Goal: Task Accomplishment & Management: Manage account settings

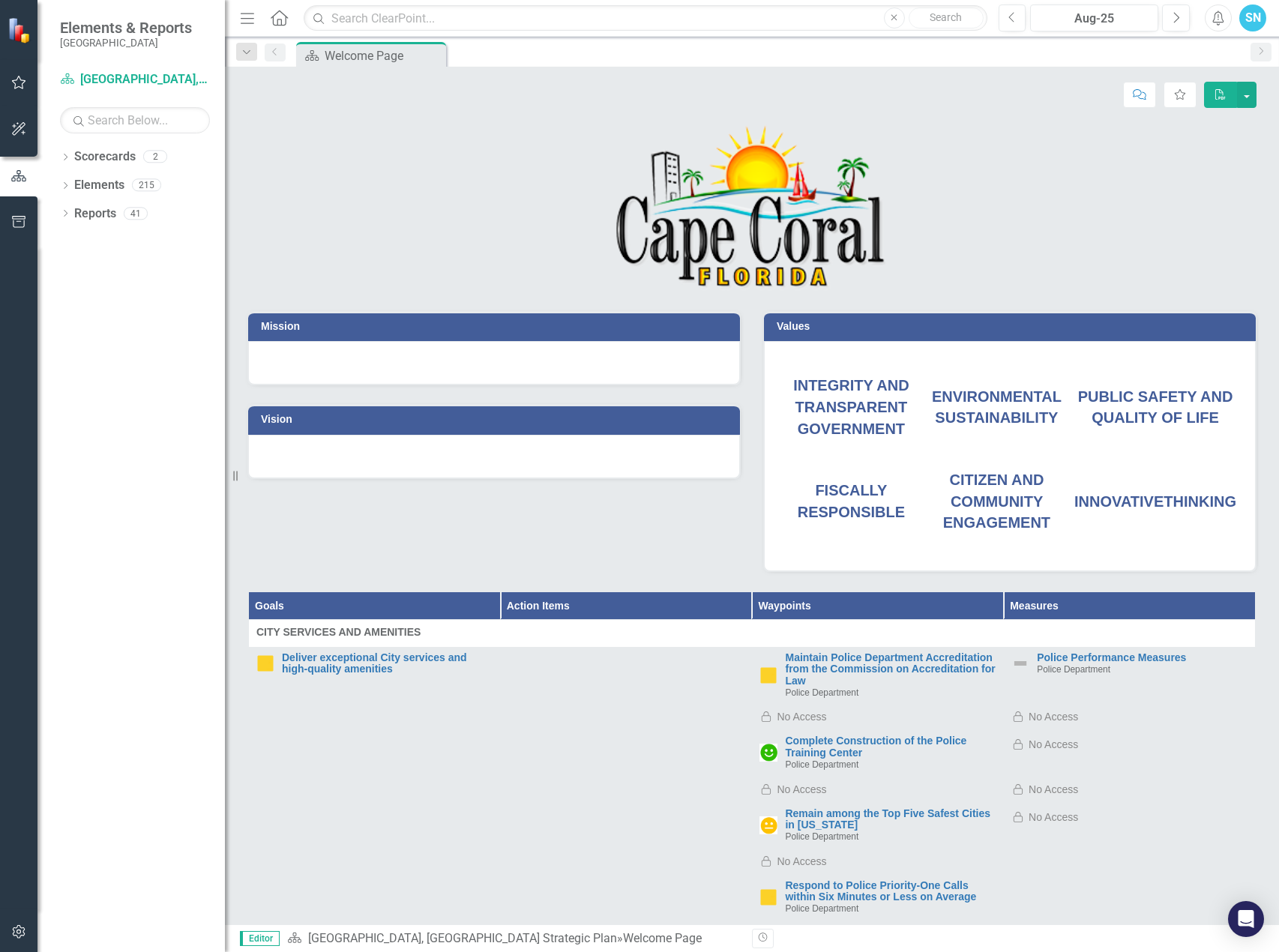
click at [1182, 396] on div "PUBLIC SAFETY AND QUALITY OF LIFE" at bounding box center [1155, 407] width 162 height 43
click at [833, 673] on link "Maintain Police Department Accreditation from the Commission on Accreditation f…" at bounding box center [889, 669] width 210 height 34
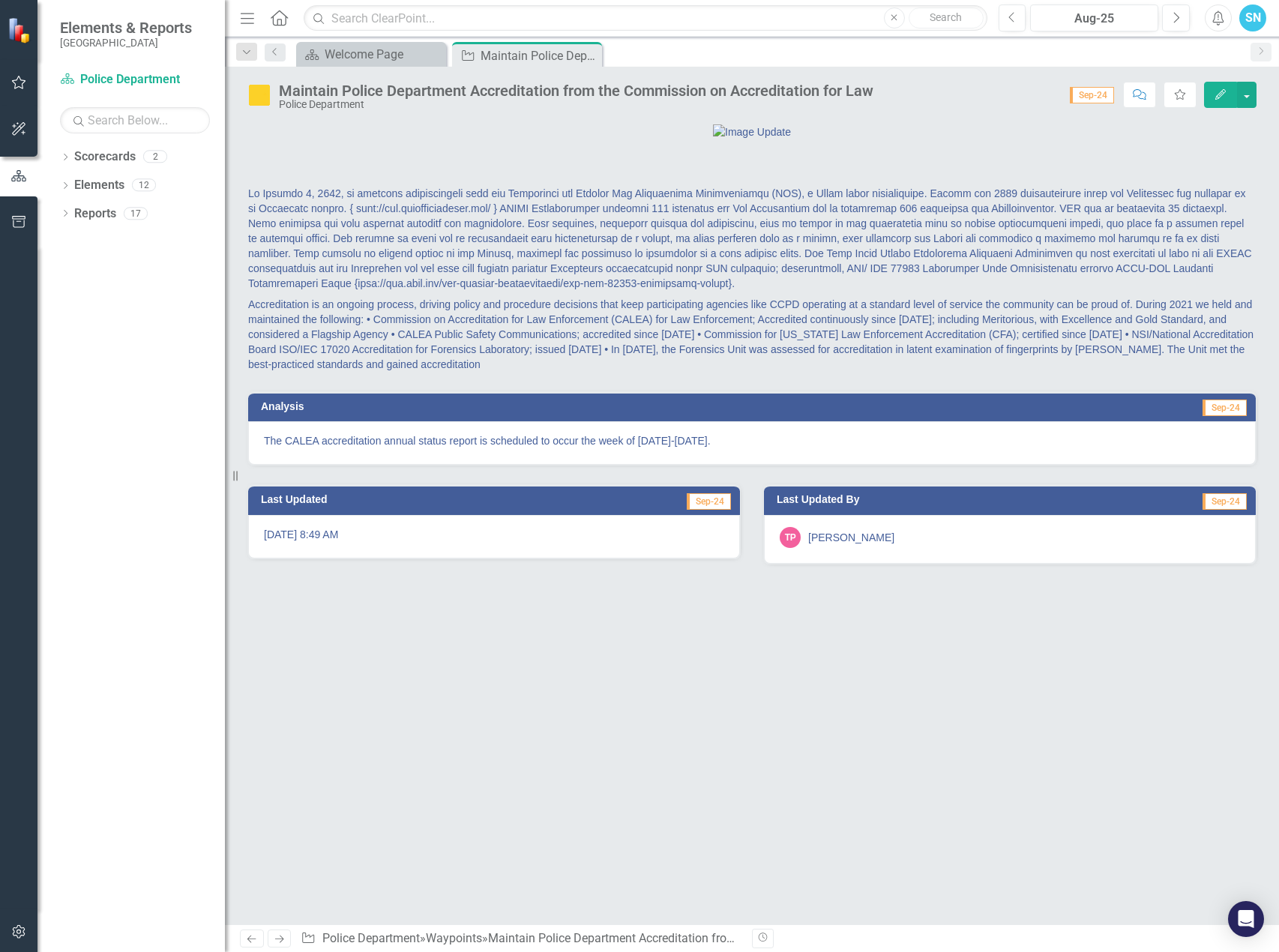
click at [1215, 93] on icon "Edit" at bounding box center [1219, 94] width 13 height 11
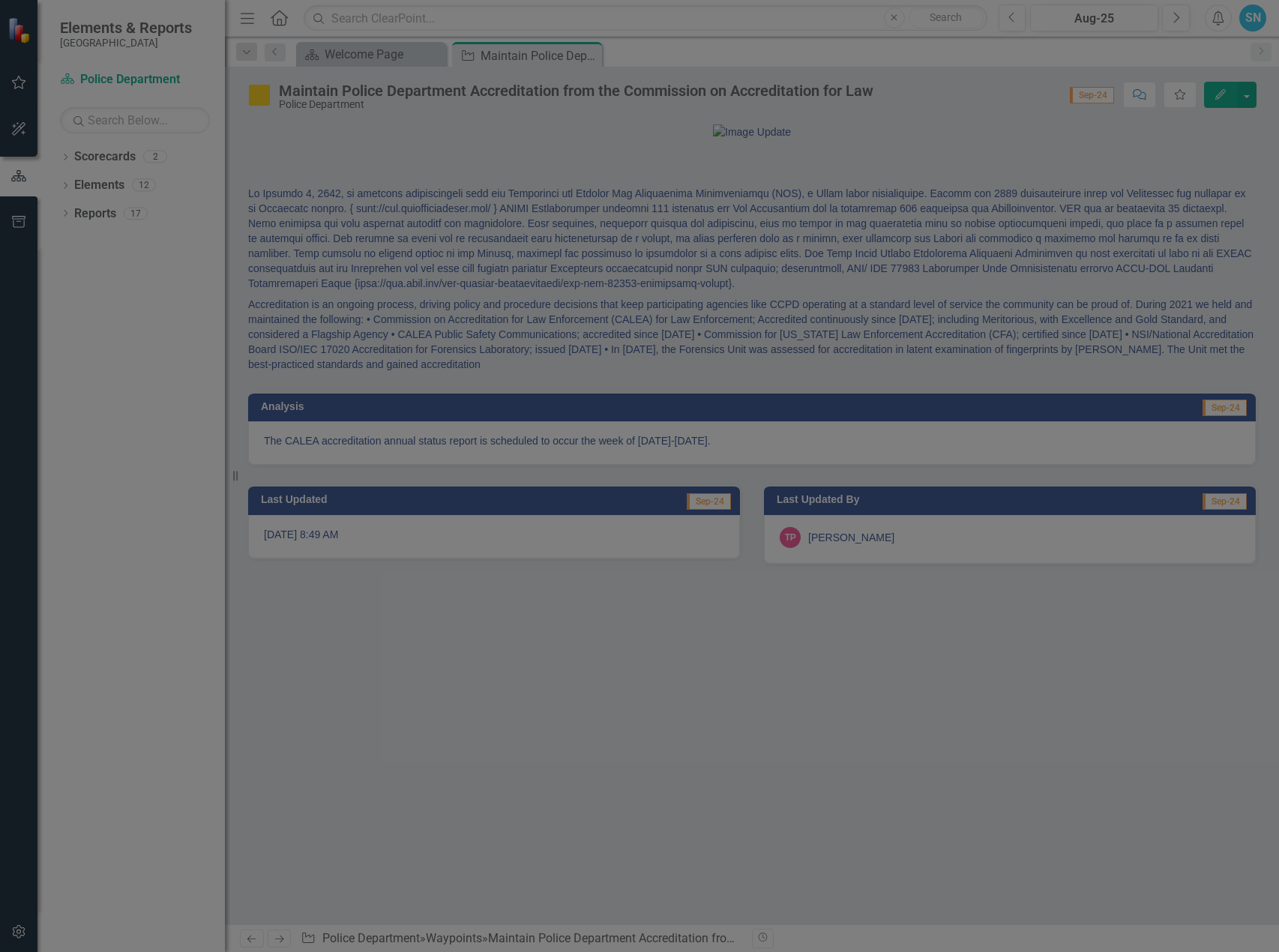
type textarea "<p>The CALEA accreditation annual status report is scheduled to occur the week …"
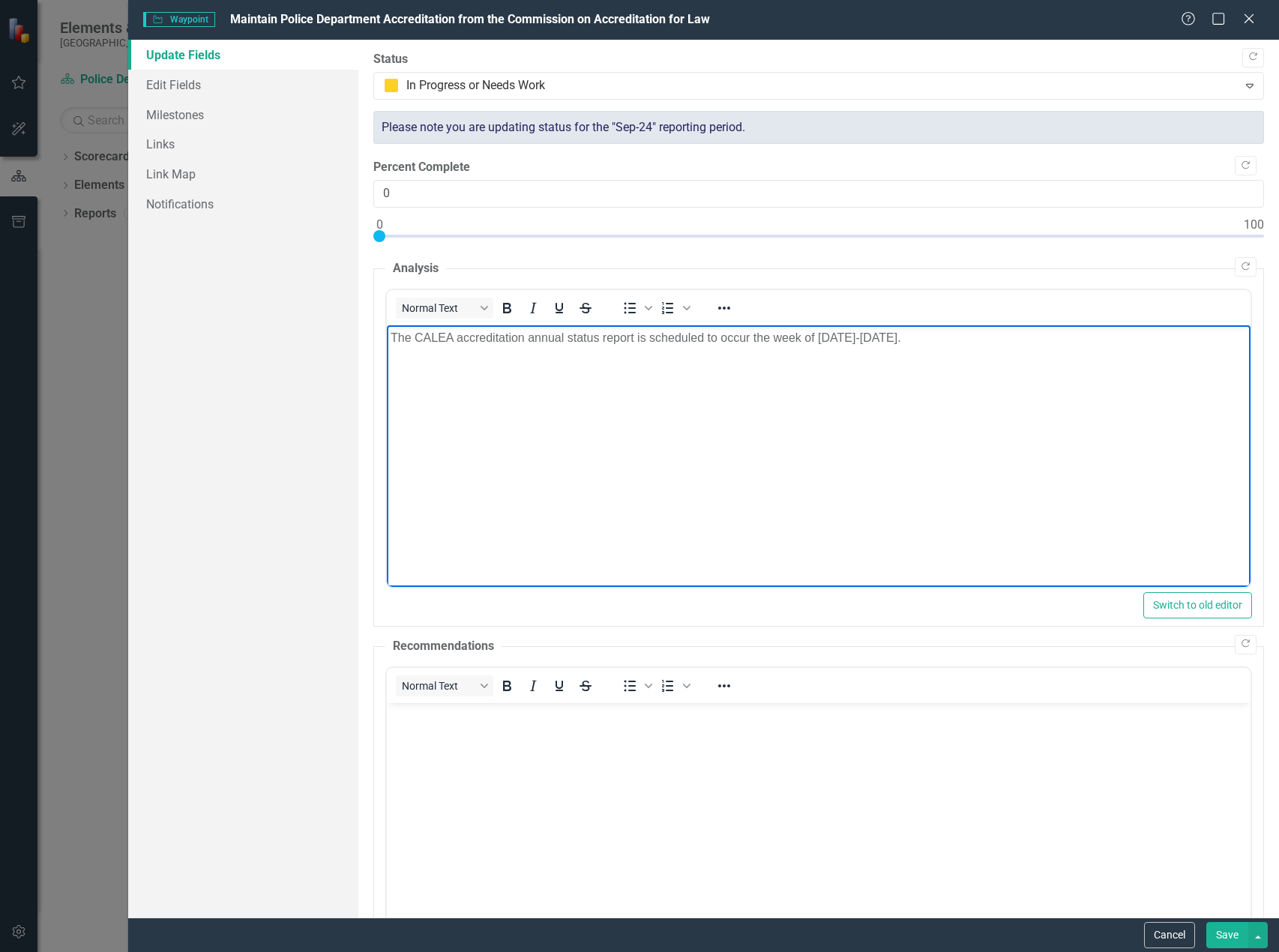
drag, startPoint x: 919, startPoint y: 330, endPoint x: 331, endPoint y: 341, distance: 588.1
click at [386, 341] on html "The CALEA accreditation annual status report is scheduled to occur the week of …" at bounding box center [818, 437] width 864 height 225
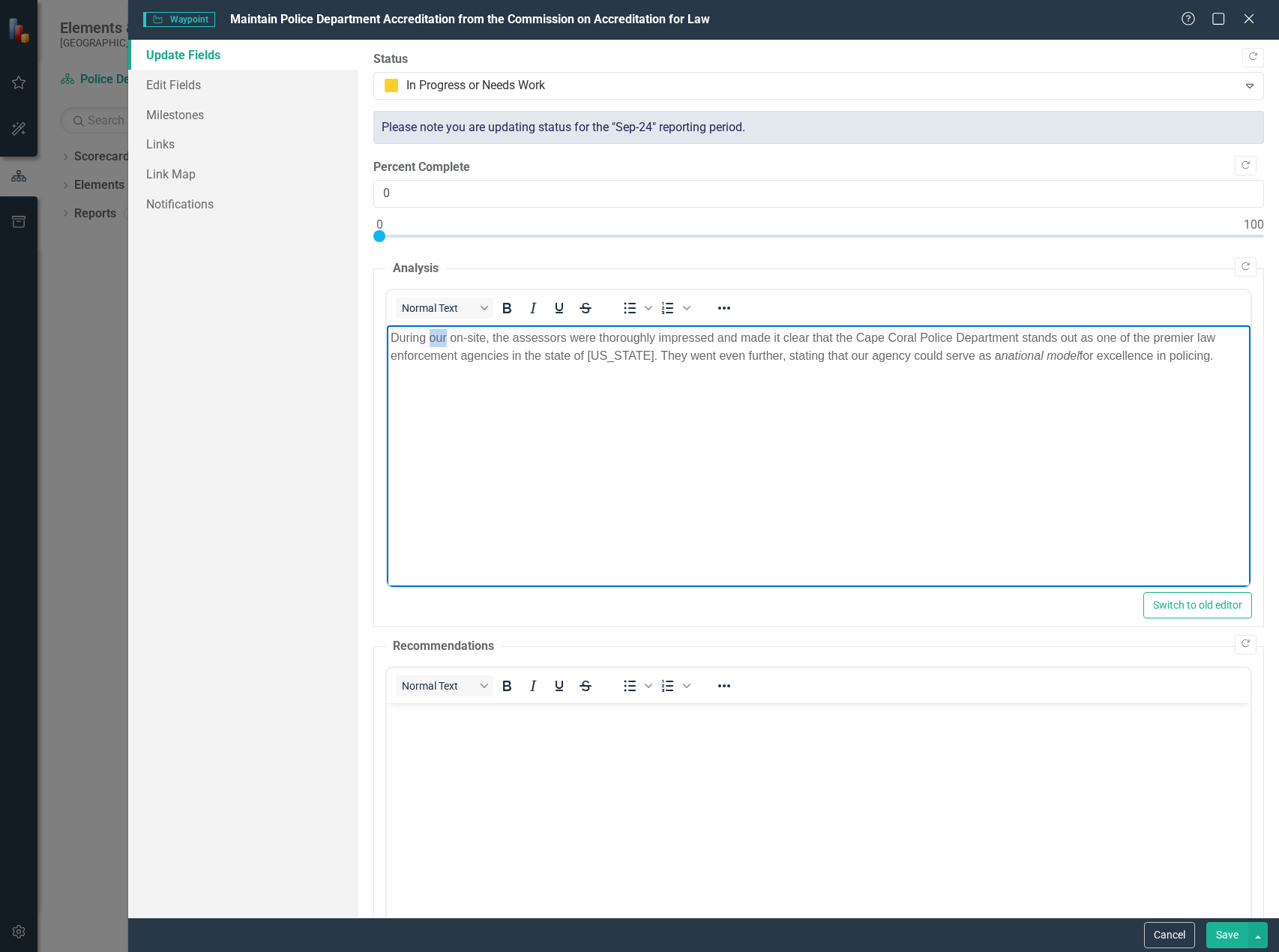
drag, startPoint x: 445, startPoint y: 332, endPoint x: 430, endPoint y: 332, distance: 15.0
click at [430, 332] on p "During our on-site, the assessors were thoroughly impressed and made it clear t…" at bounding box center [817, 346] width 856 height 36
click at [1192, 355] on p "During the PD on-site, the assessors were thoroughly impressed and made it clea…" at bounding box center [817, 346] width 856 height 36
click at [403, 423] on p "Rich Text Area. Press ALT-0 for help." at bounding box center [817, 415] width 856 height 18
click at [395, 387] on p "Rich Text Area. Press ALT-0 for help." at bounding box center [817, 385] width 856 height 18
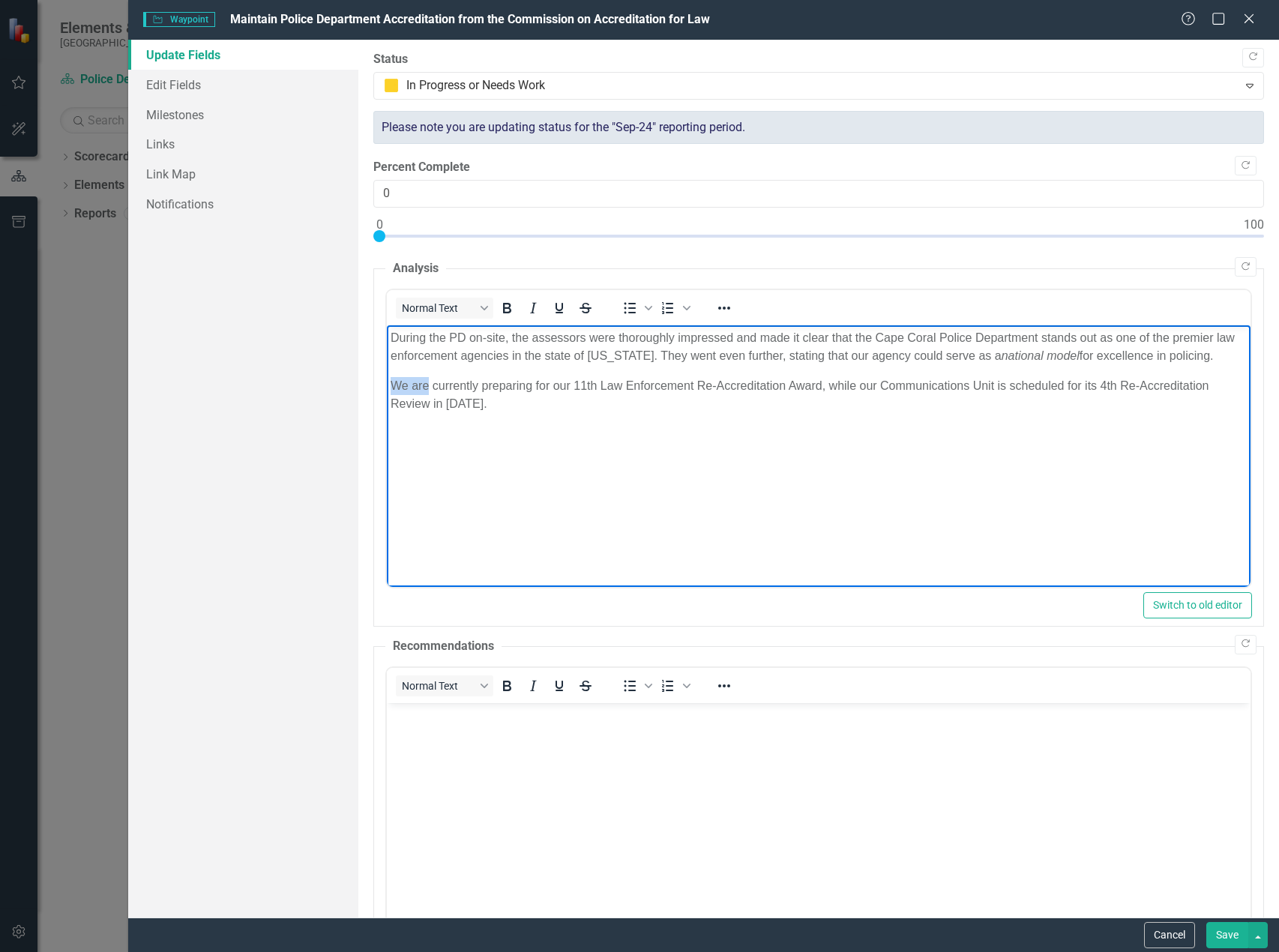
drag, startPoint x: 429, startPoint y: 383, endPoint x: 340, endPoint y: 372, distance: 89.7
click at [386, 372] on html "During the PD on-site, the assessors were thoroughly impressed and made it clea…" at bounding box center [818, 437] width 864 height 225
click at [428, 402] on p "The PD is currently preparing for our 11th Law Enforcement Re-Accreditation Awa…" at bounding box center [817, 394] width 856 height 36
click at [636, 446] on body "During the PD on-site, the assessors were thoroughly impressed and made it clea…" at bounding box center [818, 437] width 864 height 225
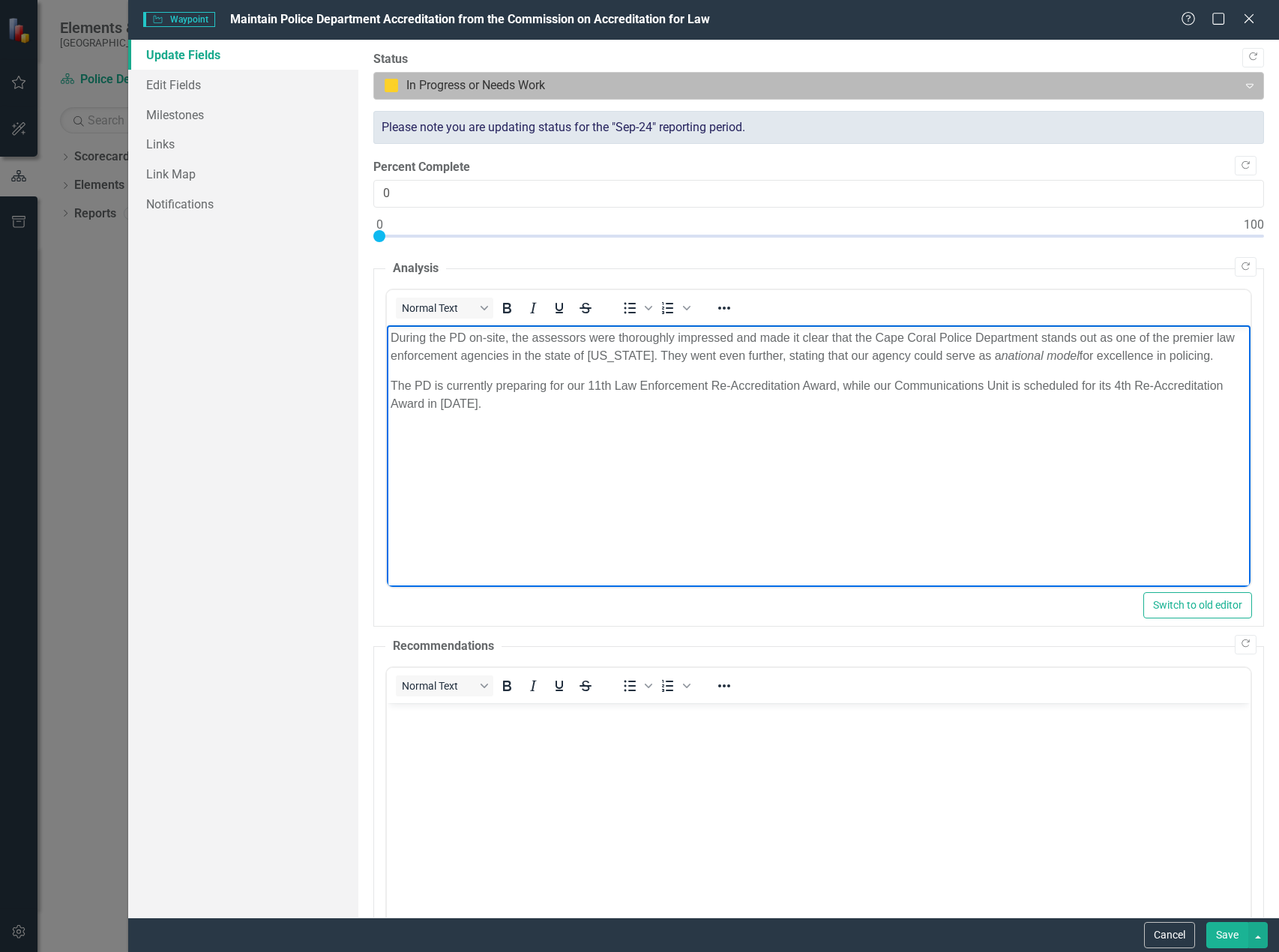
click at [1236, 78] on div "Expand" at bounding box center [1249, 84] width 27 height 24
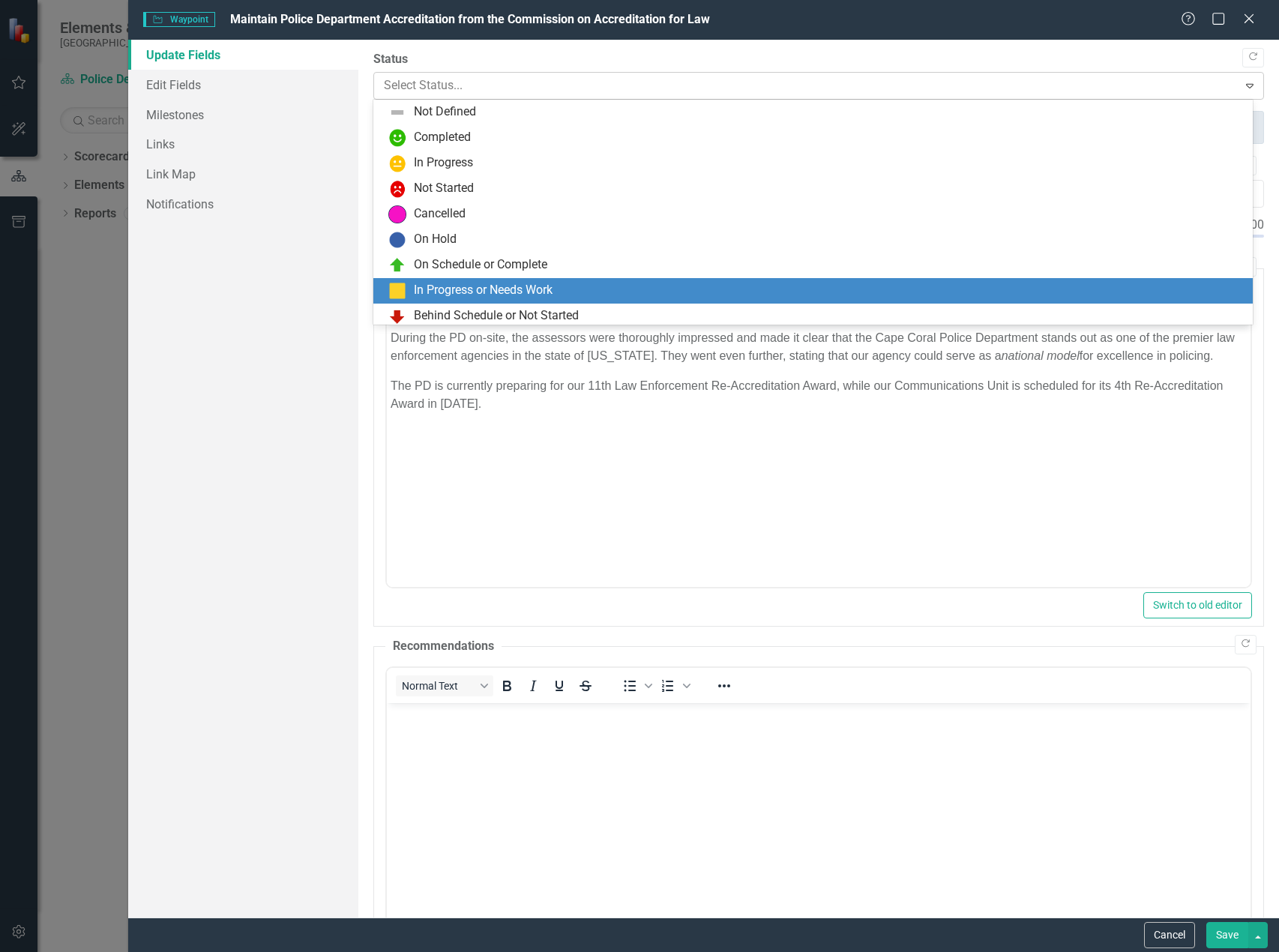
scroll to position [30, 0]
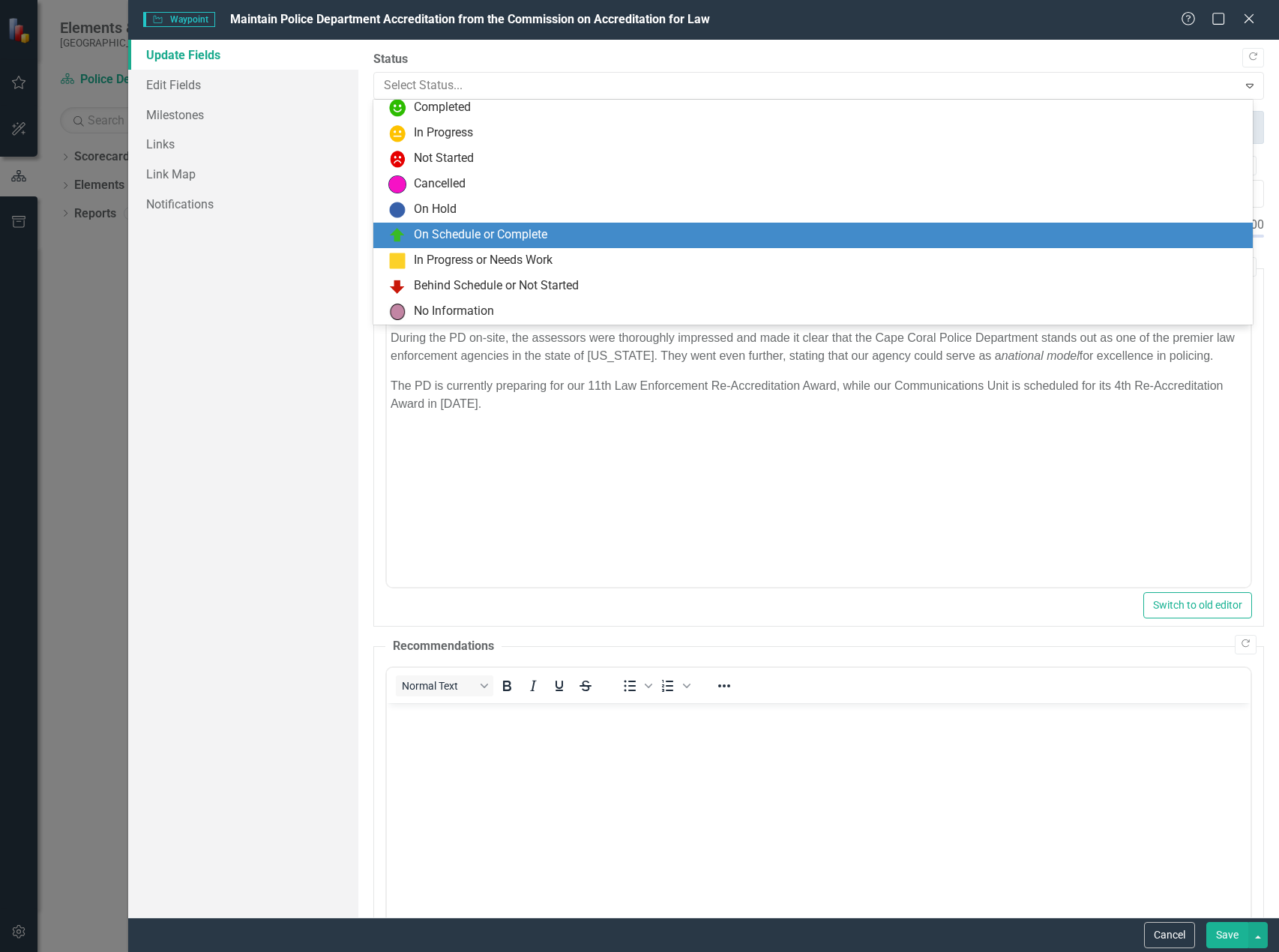
click at [490, 223] on div "On Schedule or Complete" at bounding box center [812, 235] width 879 height 26
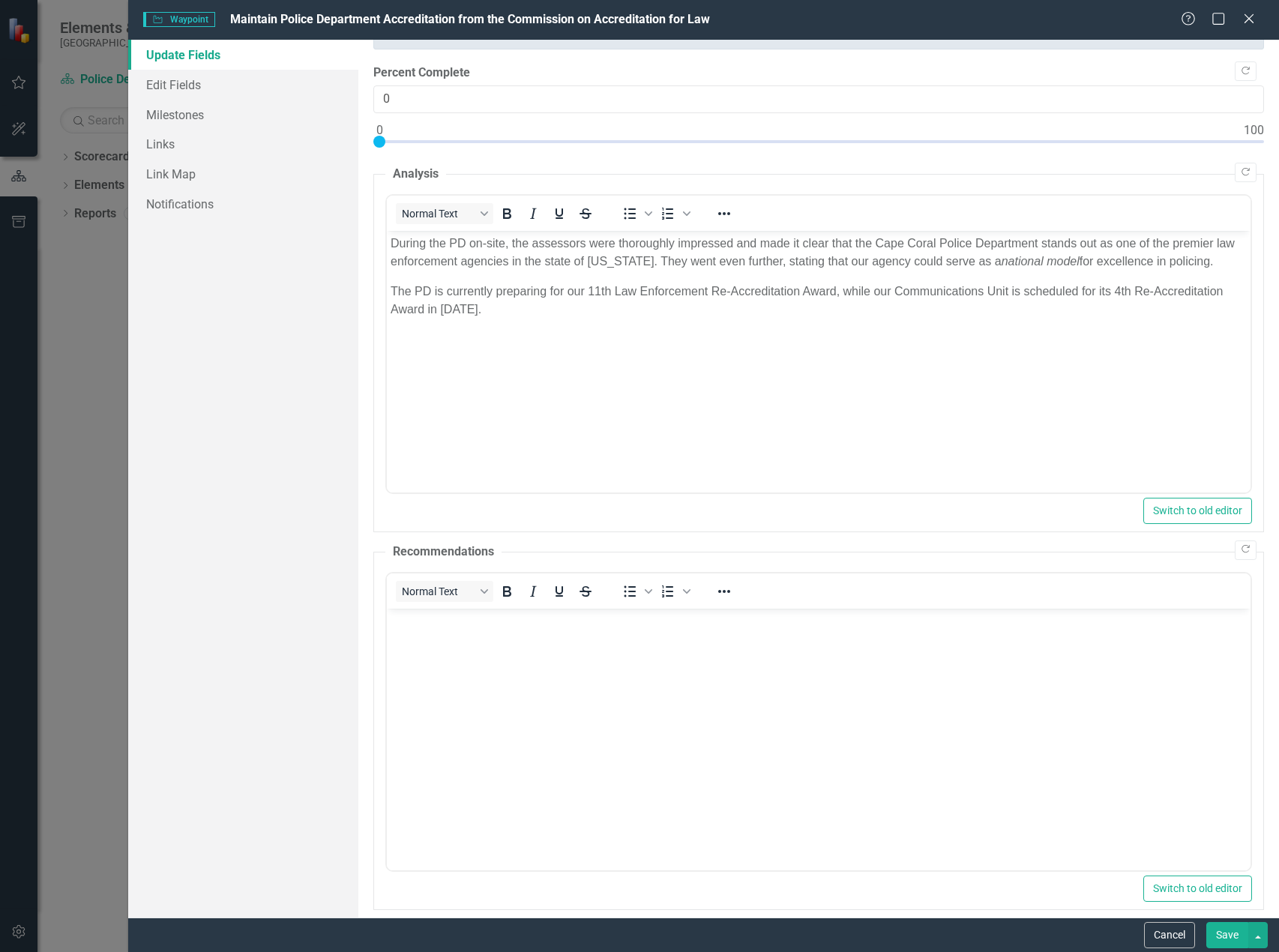
scroll to position [169, 0]
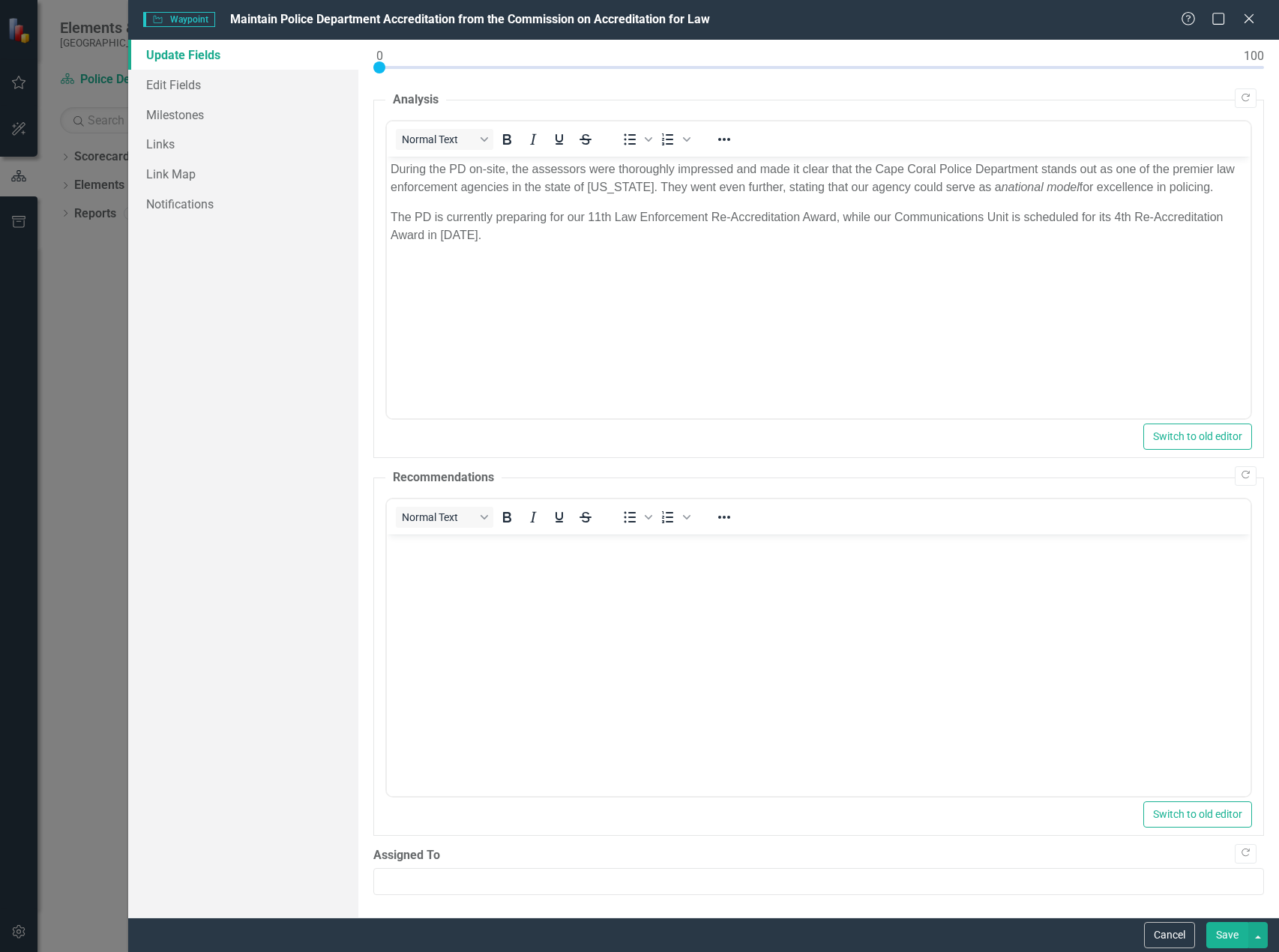
click at [1230, 930] on button "Save" at bounding box center [1227, 935] width 42 height 26
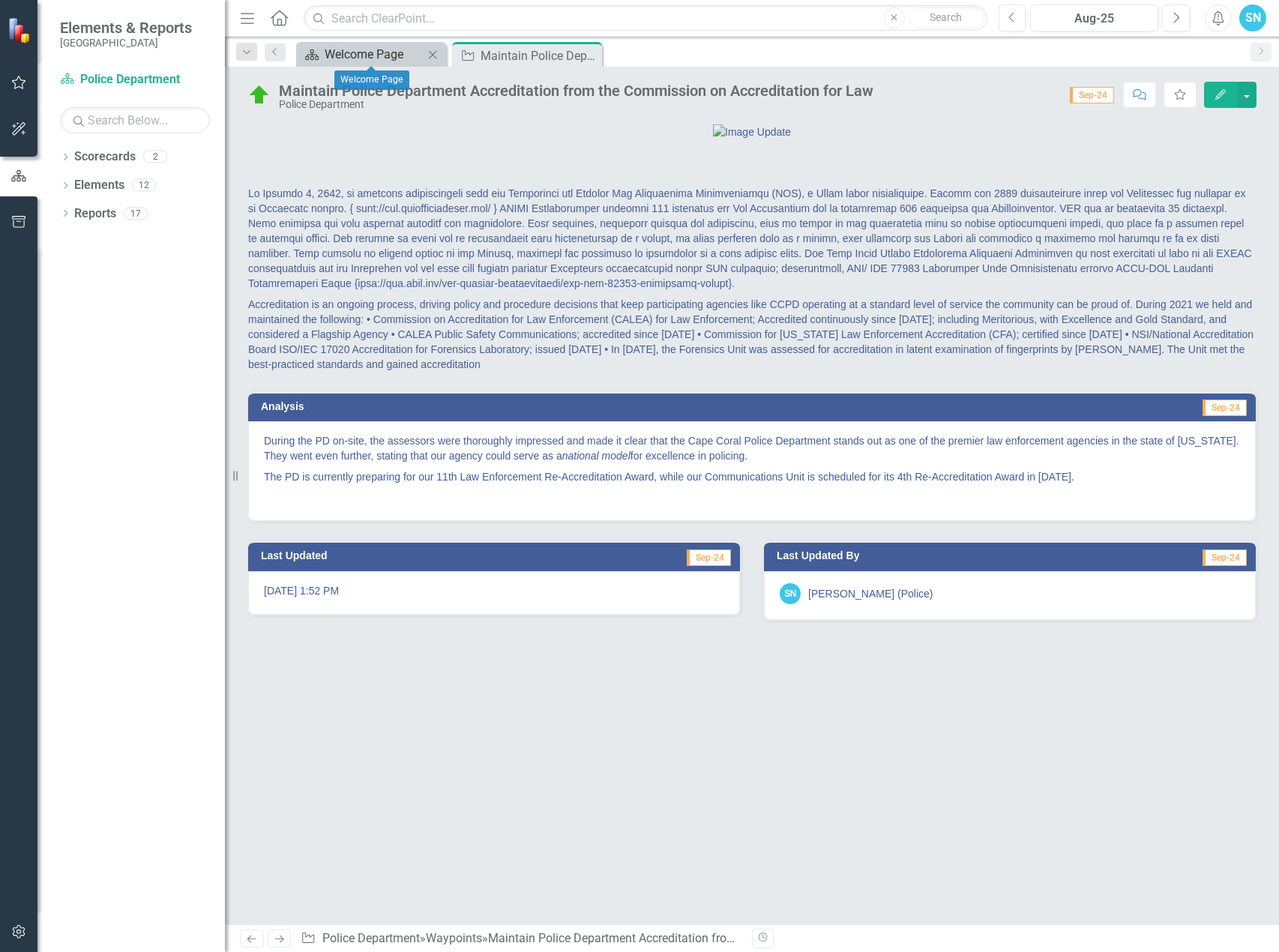
click at [354, 60] on div "Welcome Page" at bounding box center [374, 54] width 99 height 18
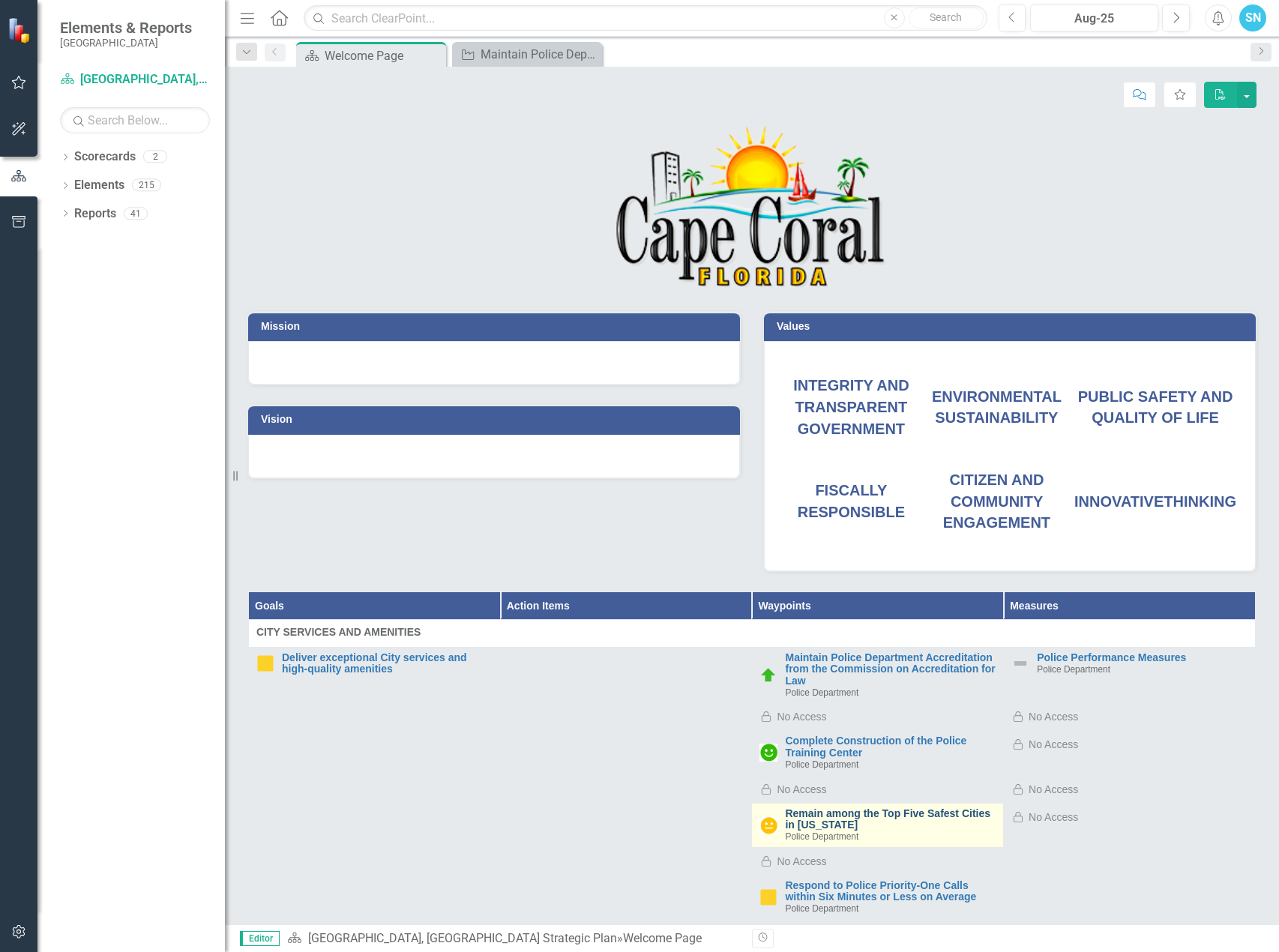
click at [851, 813] on link "Remain among the Top Five Safest Cities in [US_STATE]" at bounding box center [889, 819] width 210 height 23
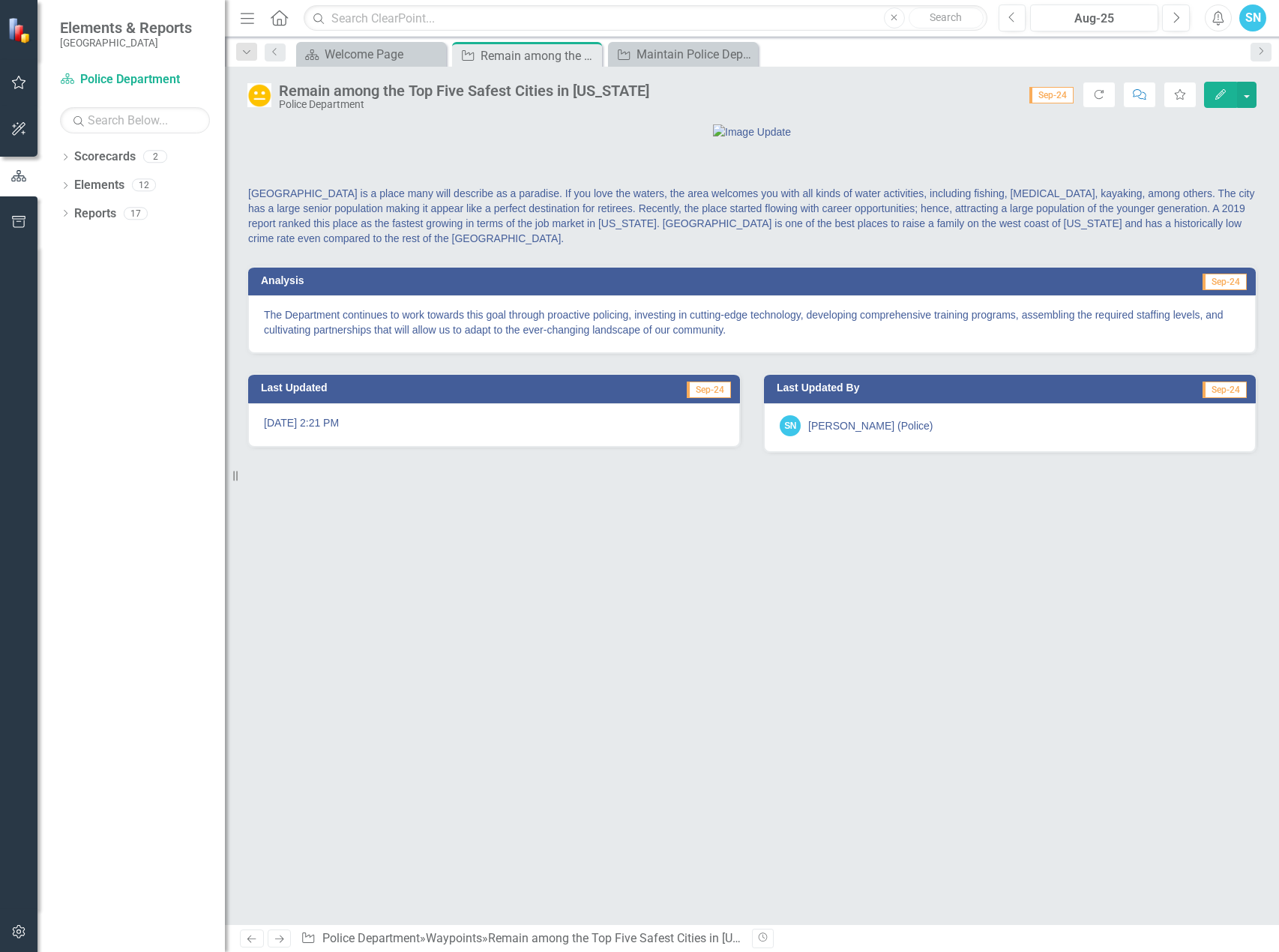
click at [1215, 94] on icon "Edit" at bounding box center [1219, 94] width 13 height 11
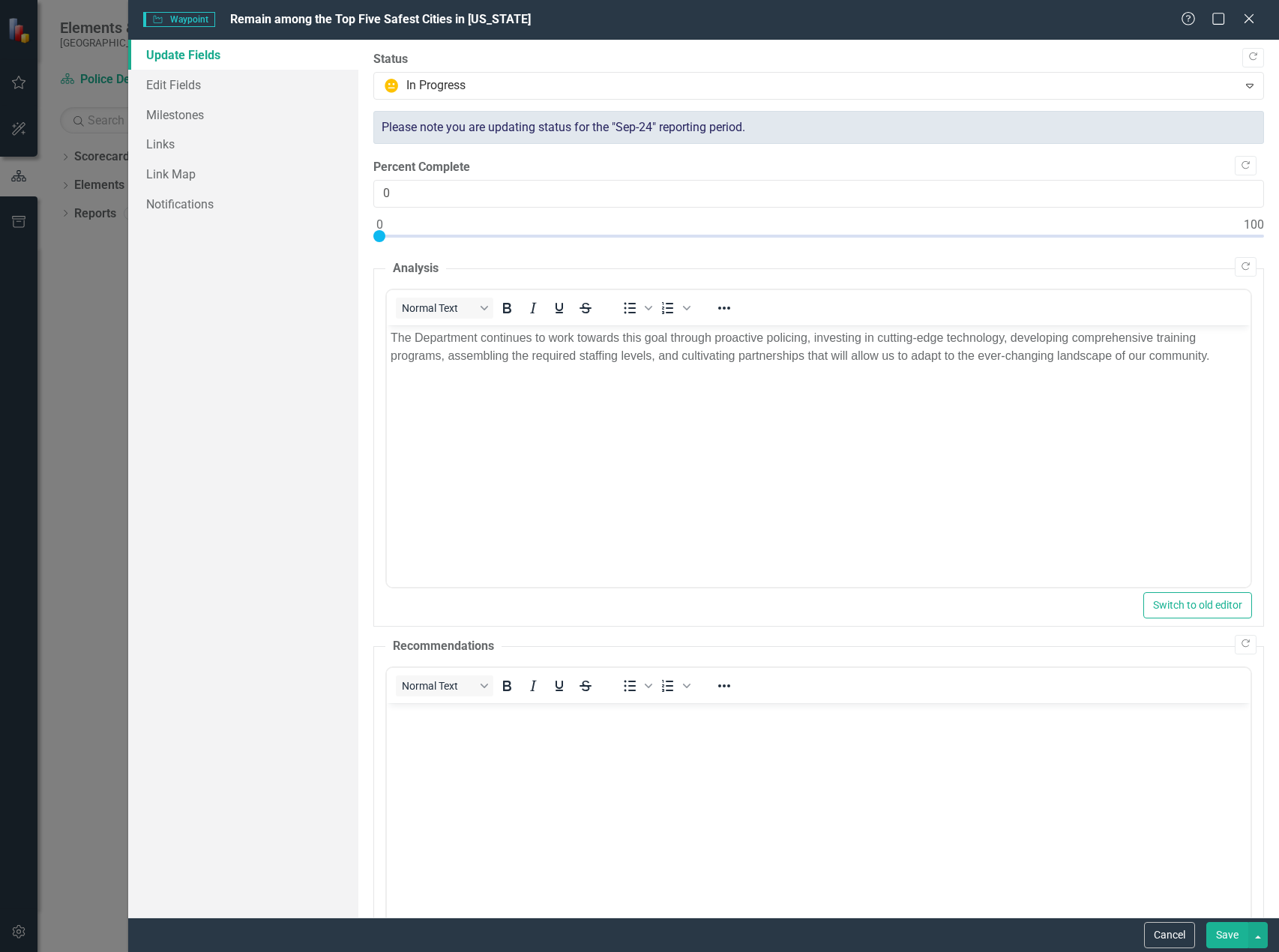
click at [1217, 350] on p "The Department continues to work towards this goal through proactive policing, …" at bounding box center [817, 346] width 856 height 36
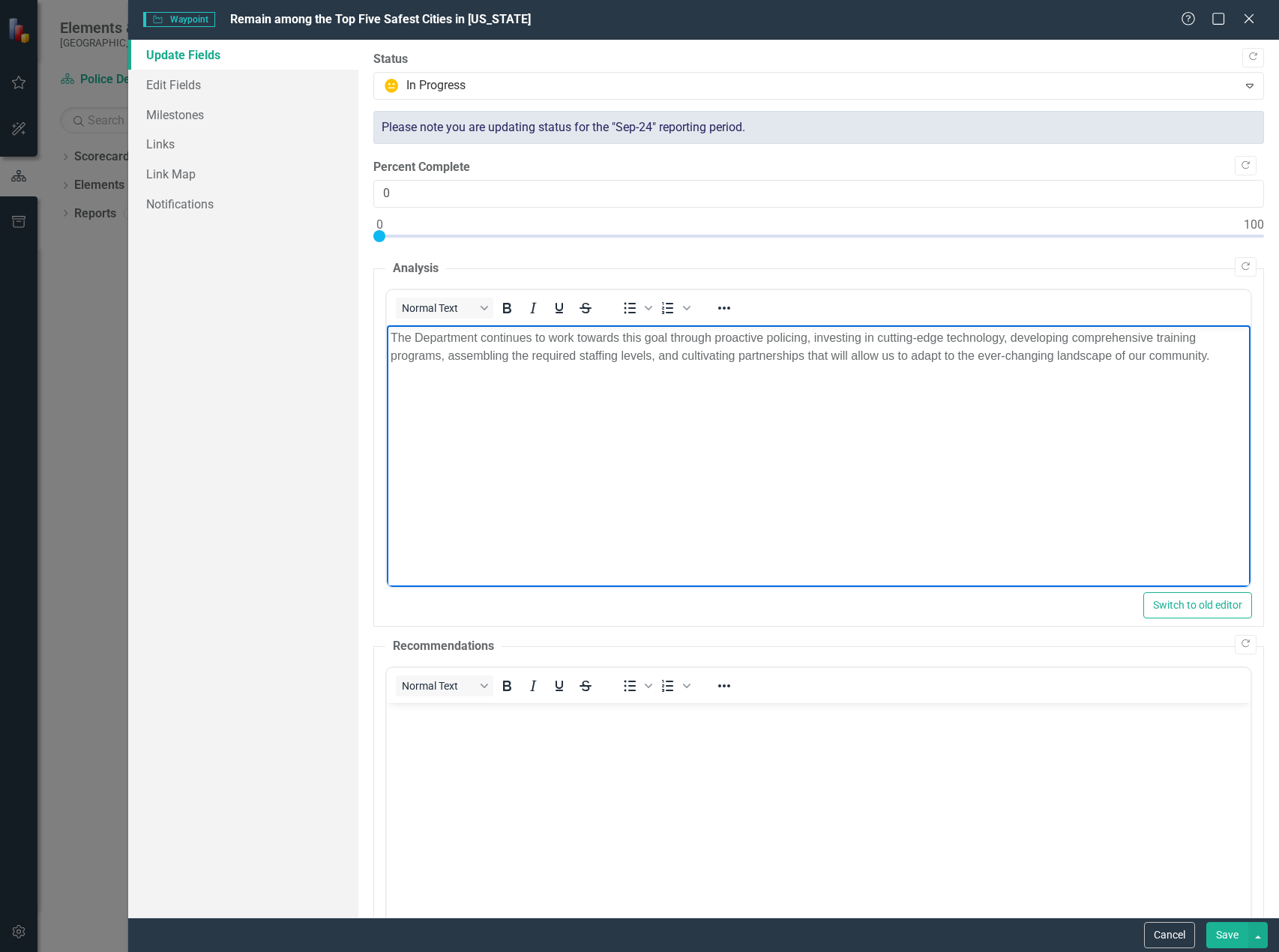
click at [390, 393] on p "Rich Text Area. Press ALT-0 for help." at bounding box center [817, 385] width 856 height 18
click at [576, 384] on p "The Cape Coral Police Department is proud to announce a remarkable 28% overall …" at bounding box center [817, 394] width 856 height 36
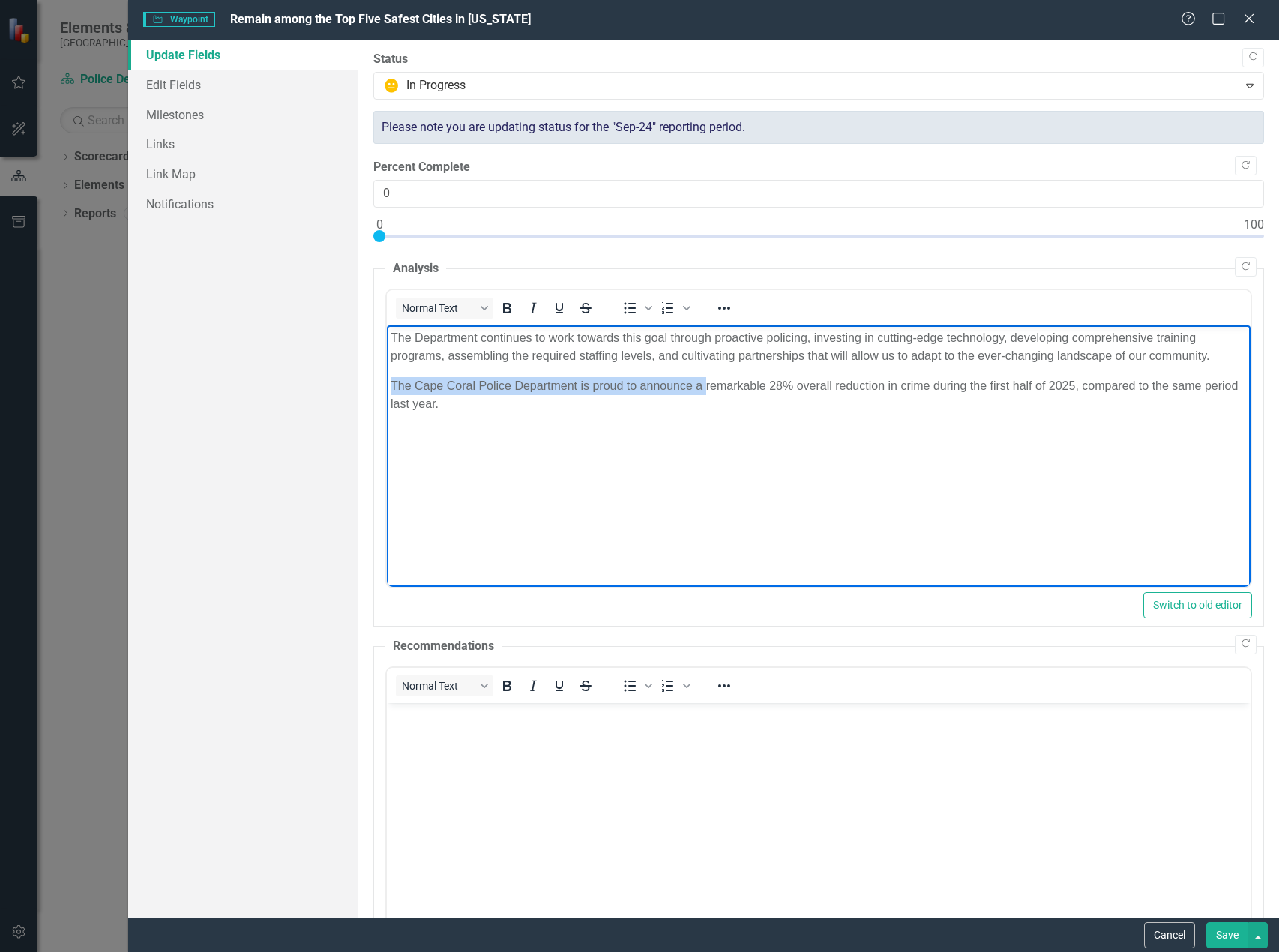
drag, startPoint x: 704, startPoint y: 385, endPoint x: 362, endPoint y: 395, distance: 342.1
click at [386, 395] on html "The Department continues to work towards this goal through proactive policing, …" at bounding box center [818, 437] width 864 height 225
drag, startPoint x: 767, startPoint y: 375, endPoint x: 298, endPoint y: 380, distance: 469.0
click at [386, 380] on html "The Department continues to work towards this goal through proactive policing, …" at bounding box center [818, 437] width 864 height 225
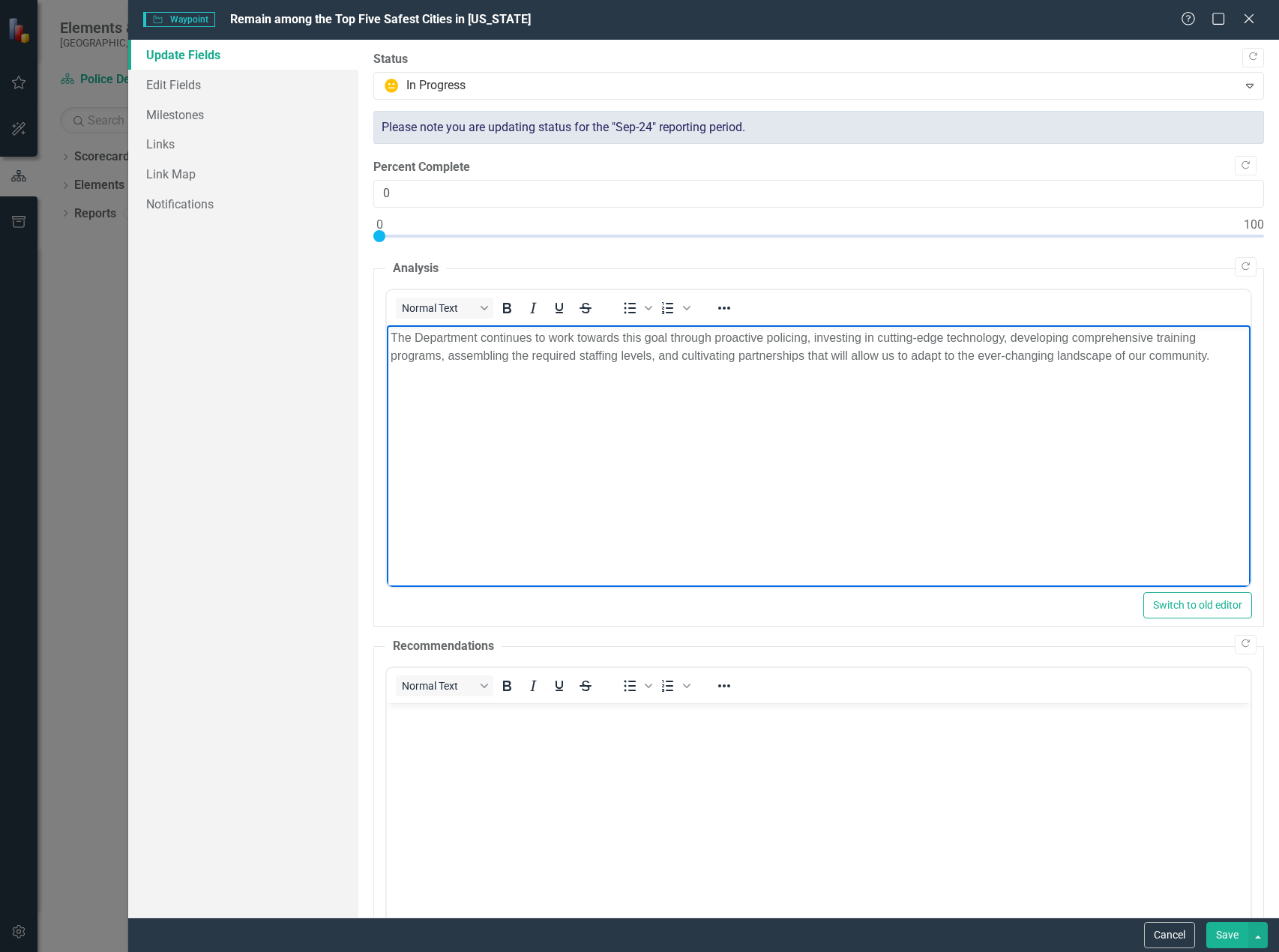
click at [403, 391] on p "Rich Text Area. Press ALT-0 for help." at bounding box center [817, 385] width 856 height 18
click at [762, 383] on p "The Cape Coral Police Department is proud to announce a remarkable 28% overall …" at bounding box center [817, 394] width 856 height 36
click at [1175, 938] on button "Cancel" at bounding box center [1169, 935] width 51 height 26
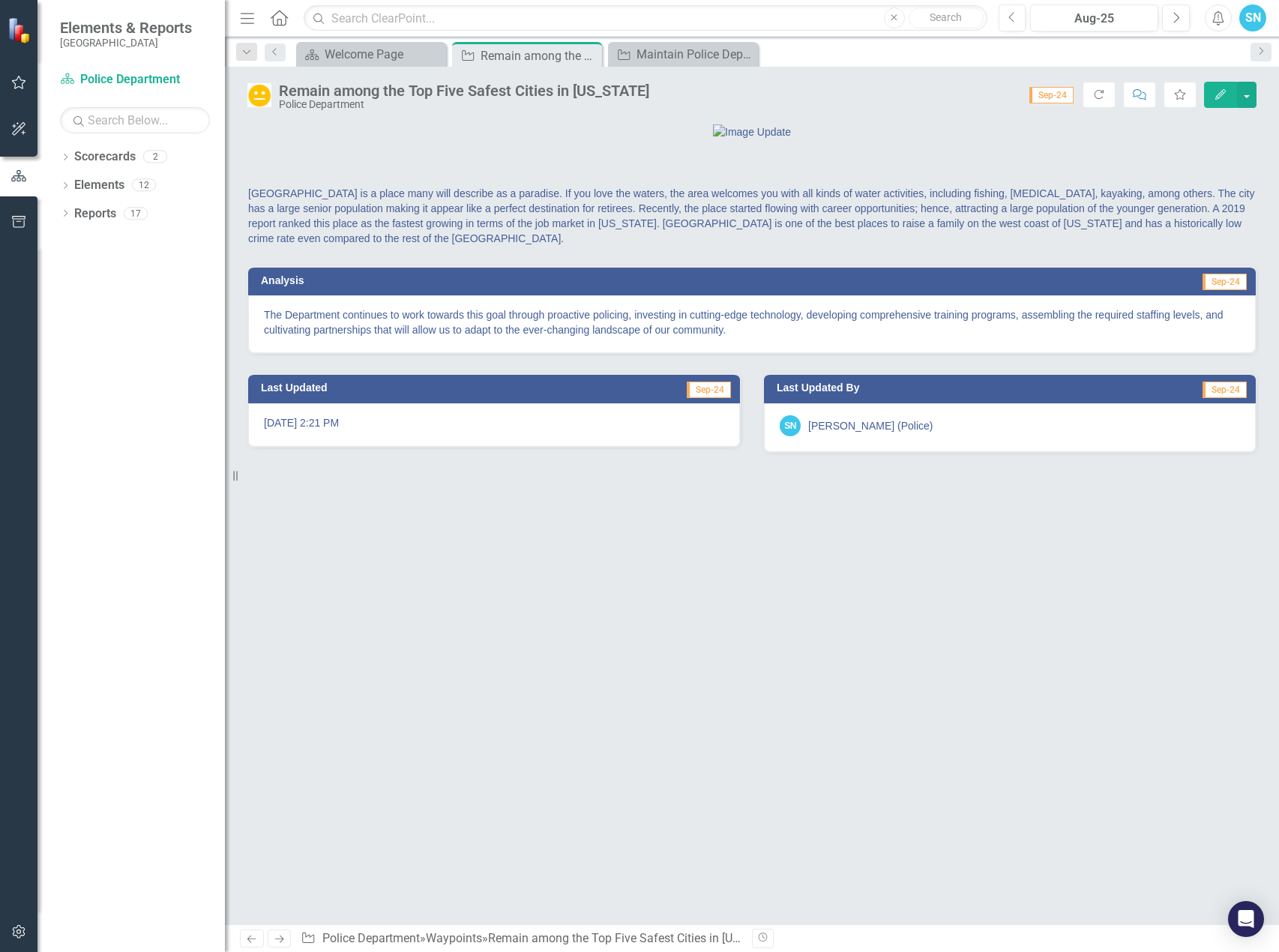
click at [1216, 89] on icon "Edit" at bounding box center [1219, 94] width 13 height 11
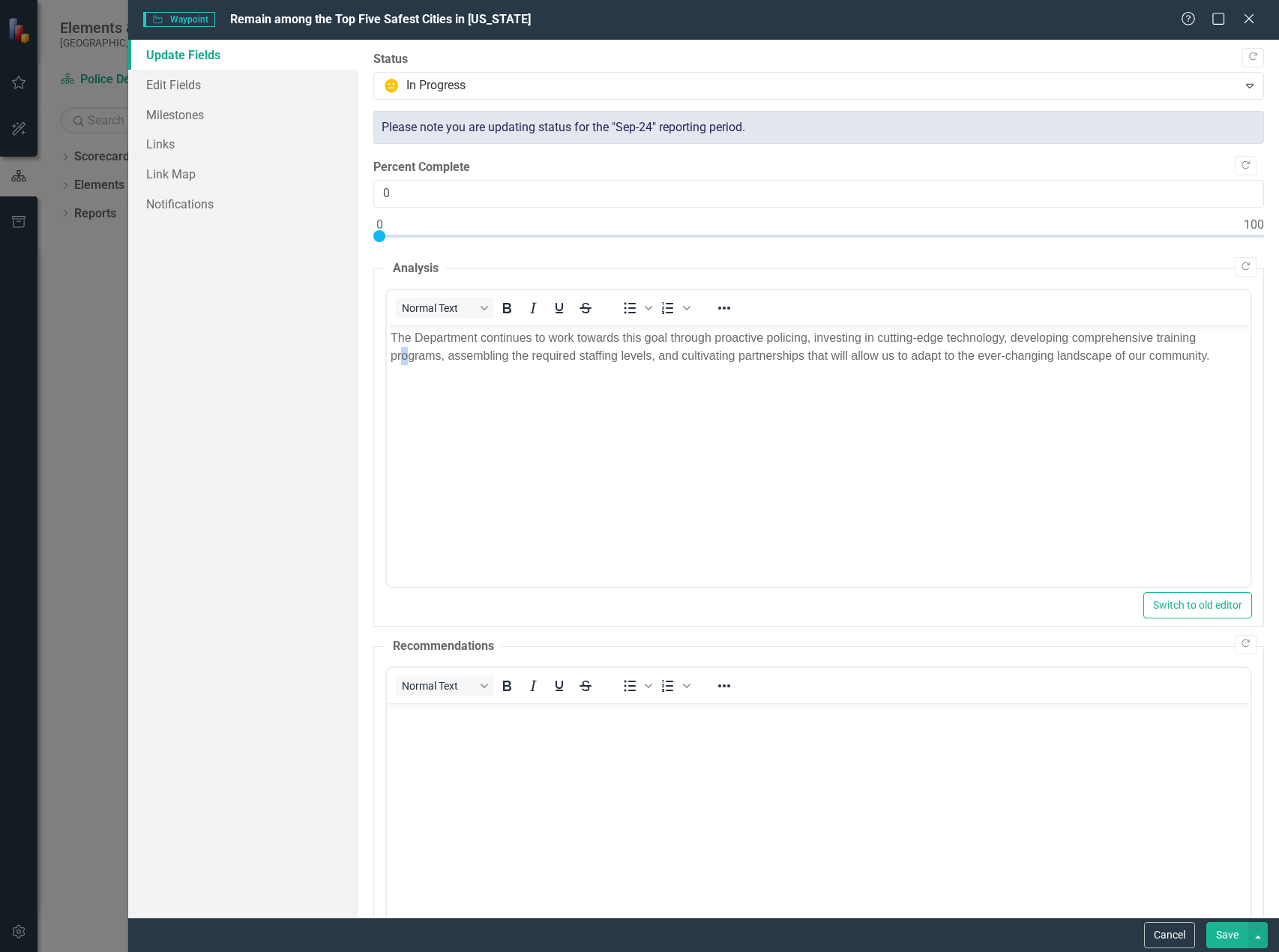
click at [406, 392] on body "The Department continues to work towards this goal through proactive policing, …" at bounding box center [818, 437] width 864 height 225
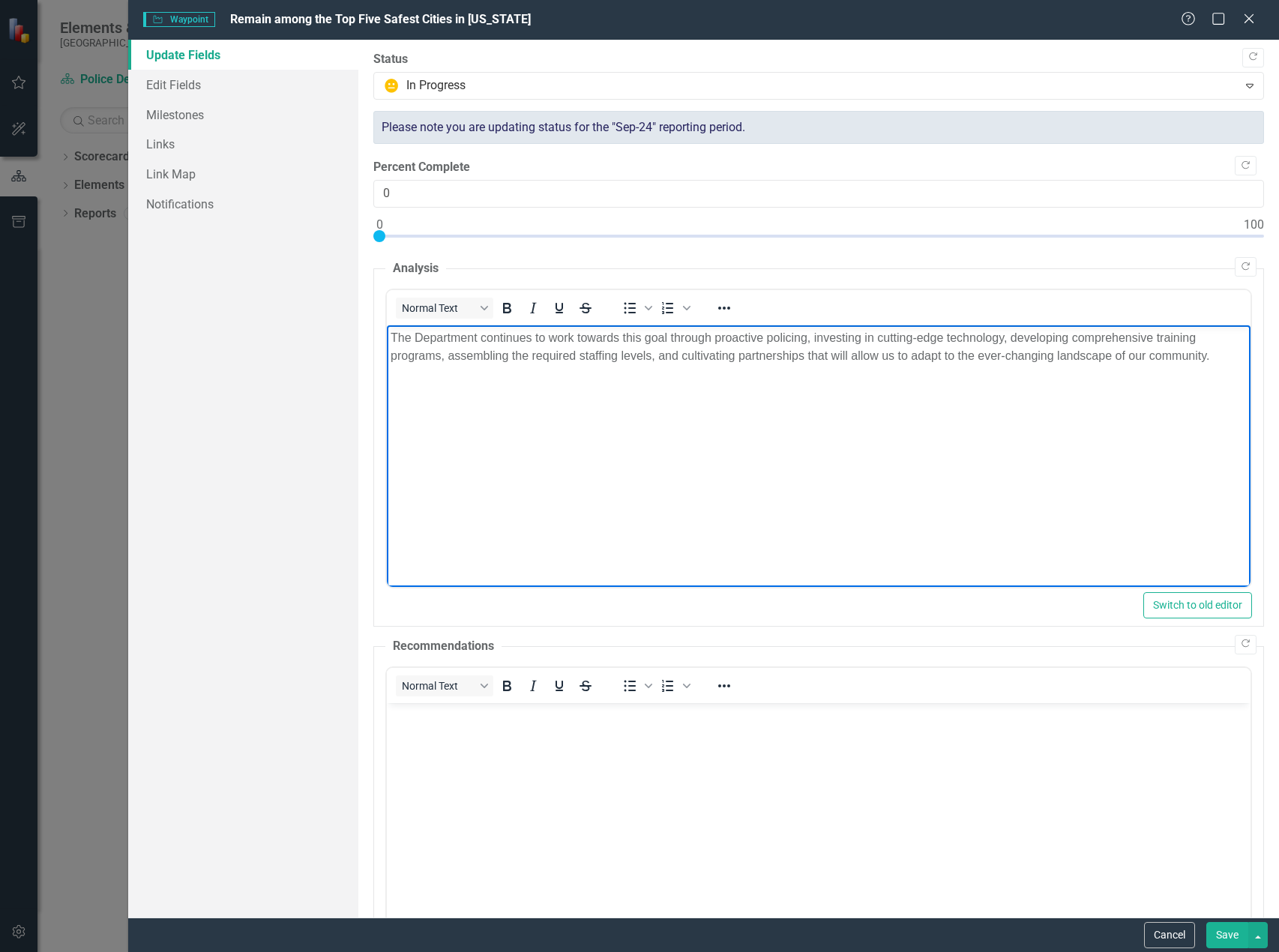
click at [1224, 350] on p "The Department continues to work towards this goal through proactive policing, …" at bounding box center [817, 346] width 856 height 36
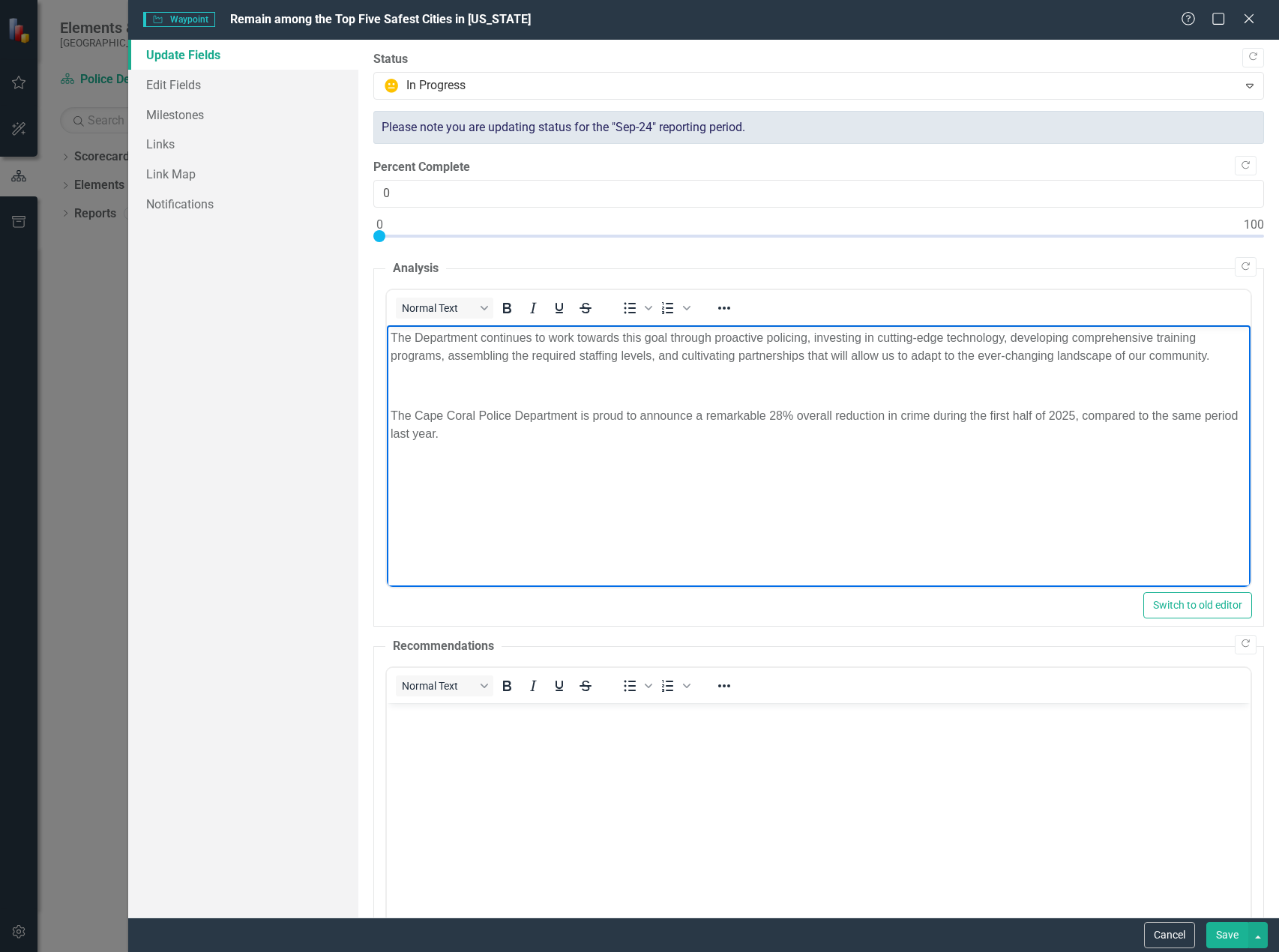
click at [765, 413] on p "The Cape Coral Police Department is proud to announce a remarkable 28% overall …" at bounding box center [817, 424] width 856 height 36
click at [794, 469] on body "The Department continues to work towards this goal through proactive policing, …" at bounding box center [818, 437] width 864 height 225
click at [487, 383] on p "Rich Text Area. Press ALT-0 for help." at bounding box center [817, 385] width 856 height 18
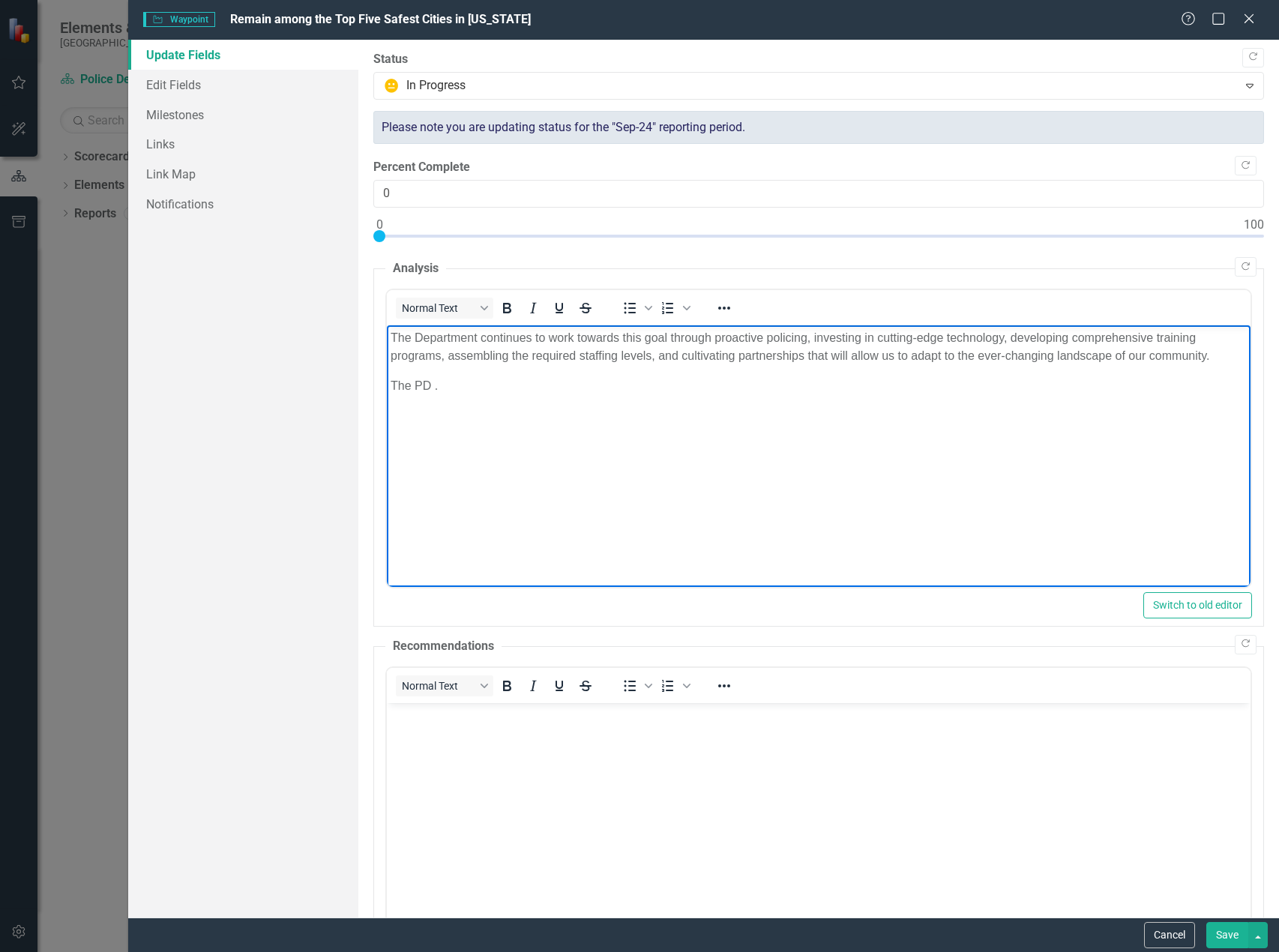
click at [428, 381] on p "The PD ." at bounding box center [817, 385] width 856 height 18
click at [449, 389] on p "The PD ." at bounding box center [817, 385] width 856 height 18
drag, startPoint x: 442, startPoint y: 377, endPoint x: 444, endPoint y: 362, distance: 15.1
click at [442, 377] on p "The PD .28% overall reduction in crime during the first half of 2025, compared …" at bounding box center [817, 385] width 856 height 18
click at [712, 421] on body "The Department continues to work towards this goal through proactive policing, …" at bounding box center [818, 437] width 864 height 225
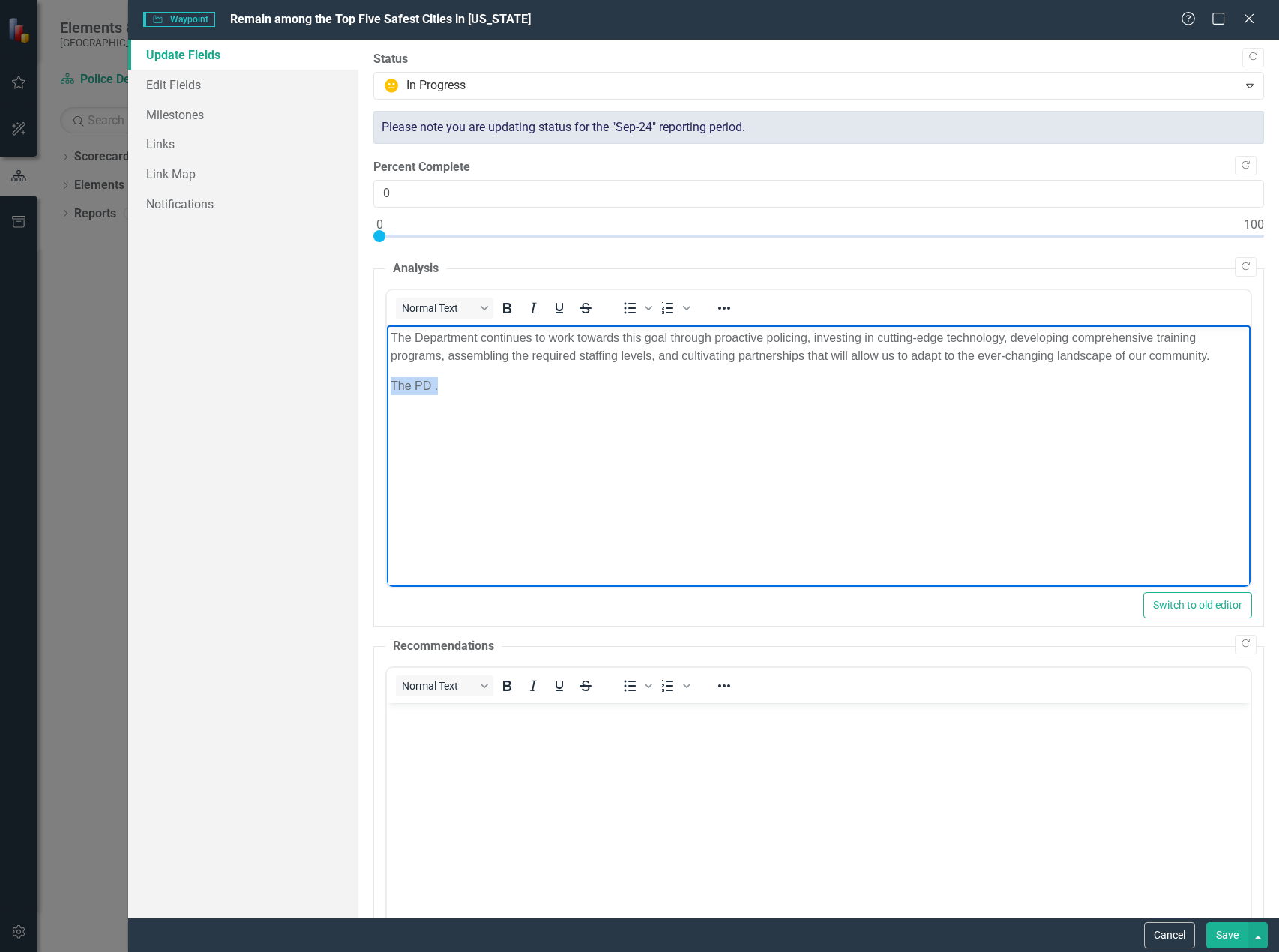
drag, startPoint x: 437, startPoint y: 387, endPoint x: 366, endPoint y: 384, distance: 71.1
click at [386, 384] on html "The Department continues to work towards this goal through proactive policing, …" at bounding box center [818, 437] width 864 height 225
click at [434, 384] on p "The PD" at bounding box center [817, 385] width 856 height 18
drag, startPoint x: 462, startPoint y: 385, endPoint x: 463, endPoint y: 371, distance: 14.0
click at [462, 385] on p "The PD 28% overall reduction in crime during the first half of 2025, compared t…" at bounding box center [817, 385] width 856 height 18
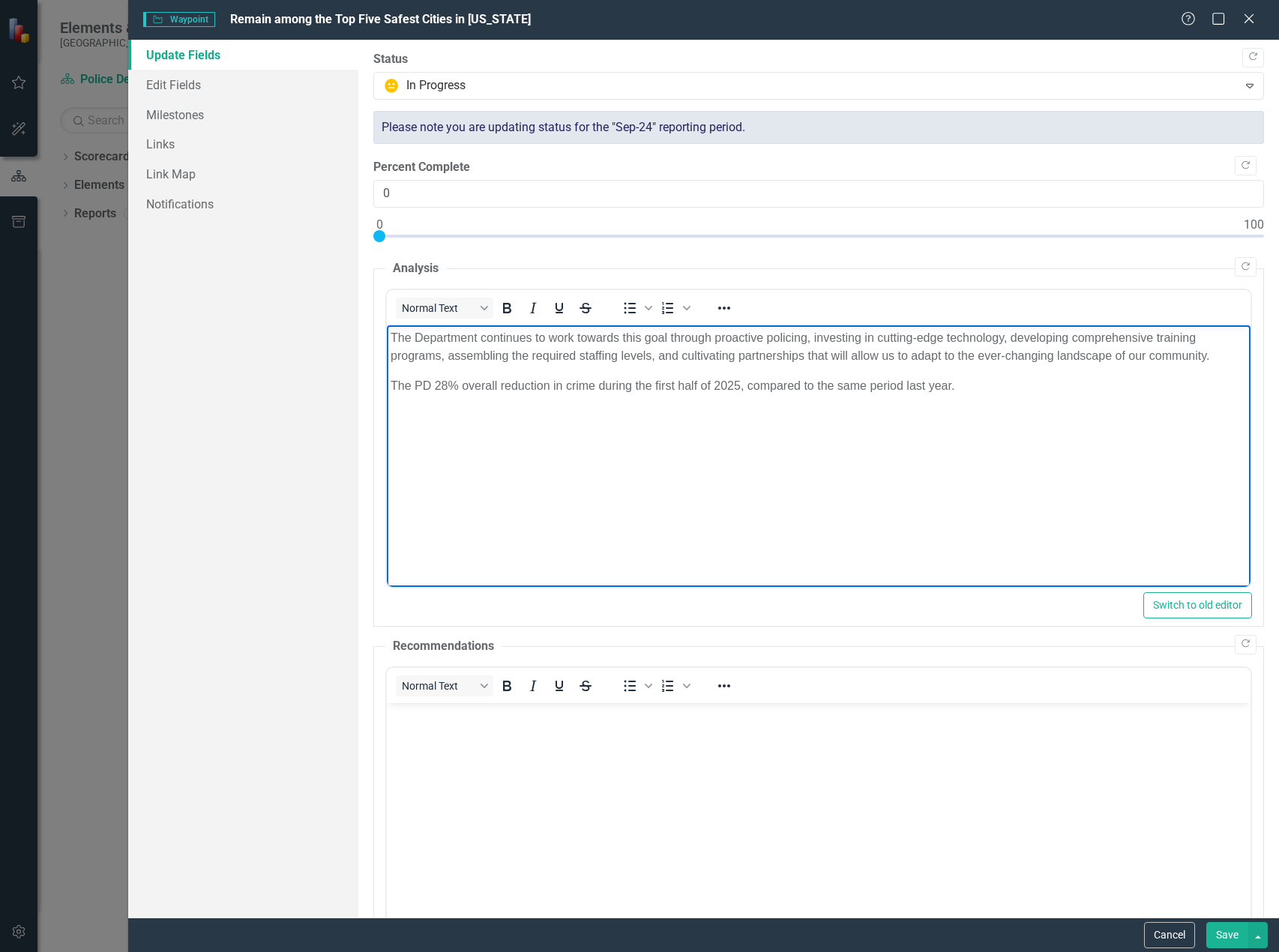
click at [529, 388] on p "The PD 28% overall reduction in crime during the first half of 2025, compared t…" at bounding box center [817, 385] width 856 height 18
click at [462, 378] on p "The PD 28% overall reduction in crime during the first half of 2025, compared t…" at bounding box center [817, 385] width 856 height 18
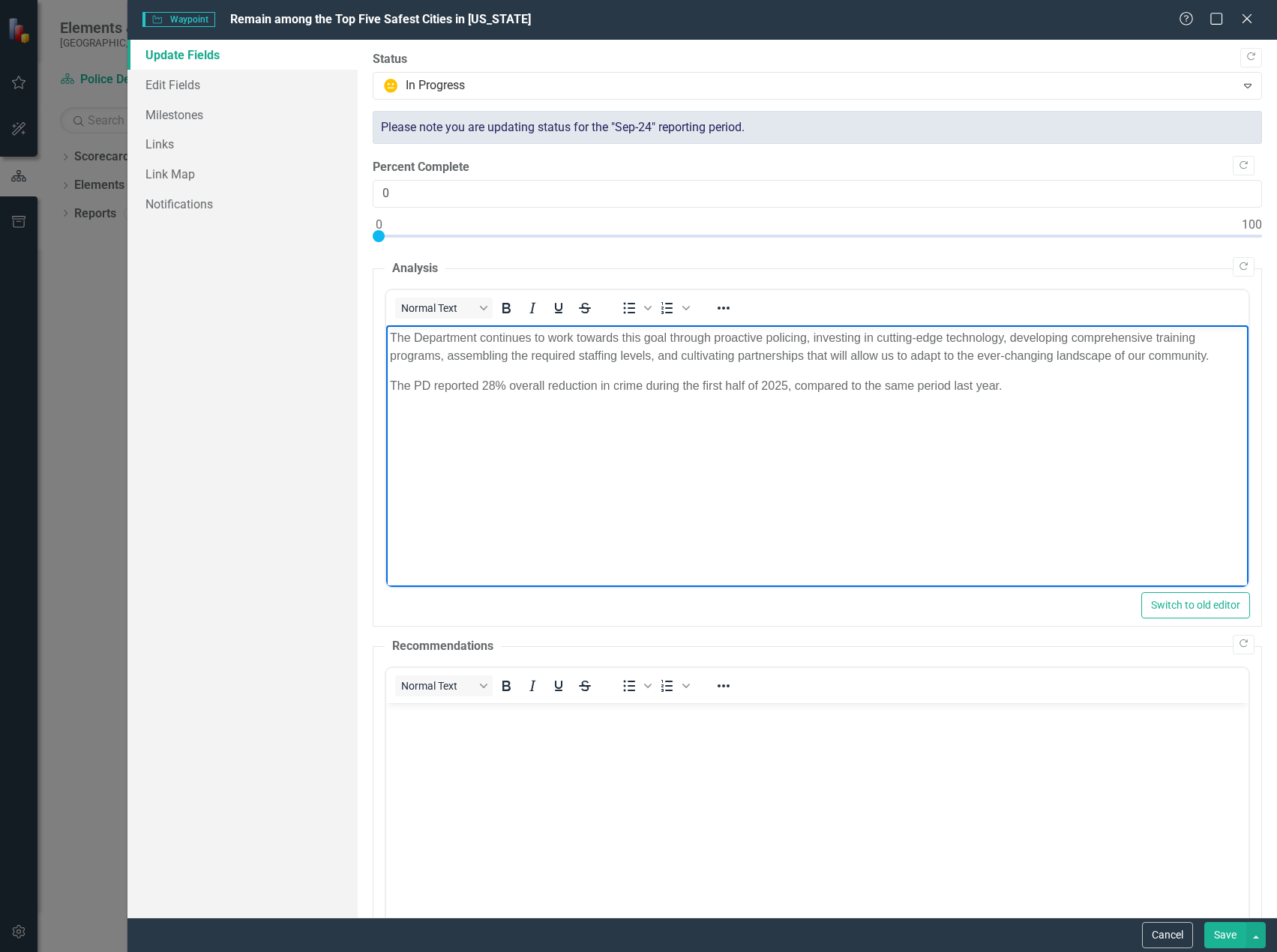
click at [1108, 415] on body "The Department continues to work towards this goal through proactive policing, …" at bounding box center [817, 437] width 862 height 225
drag, startPoint x: 481, startPoint y: 384, endPoint x: 483, endPoint y: 372, distance: 12.2
click at [481, 384] on p "The PD reported 28% overall reduction in crime during the first half of 2025, c…" at bounding box center [816, 385] width 855 height 18
click at [1074, 373] on body "The Department continues to work towards this goal through proactive policing, …" at bounding box center [817, 437] width 862 height 225
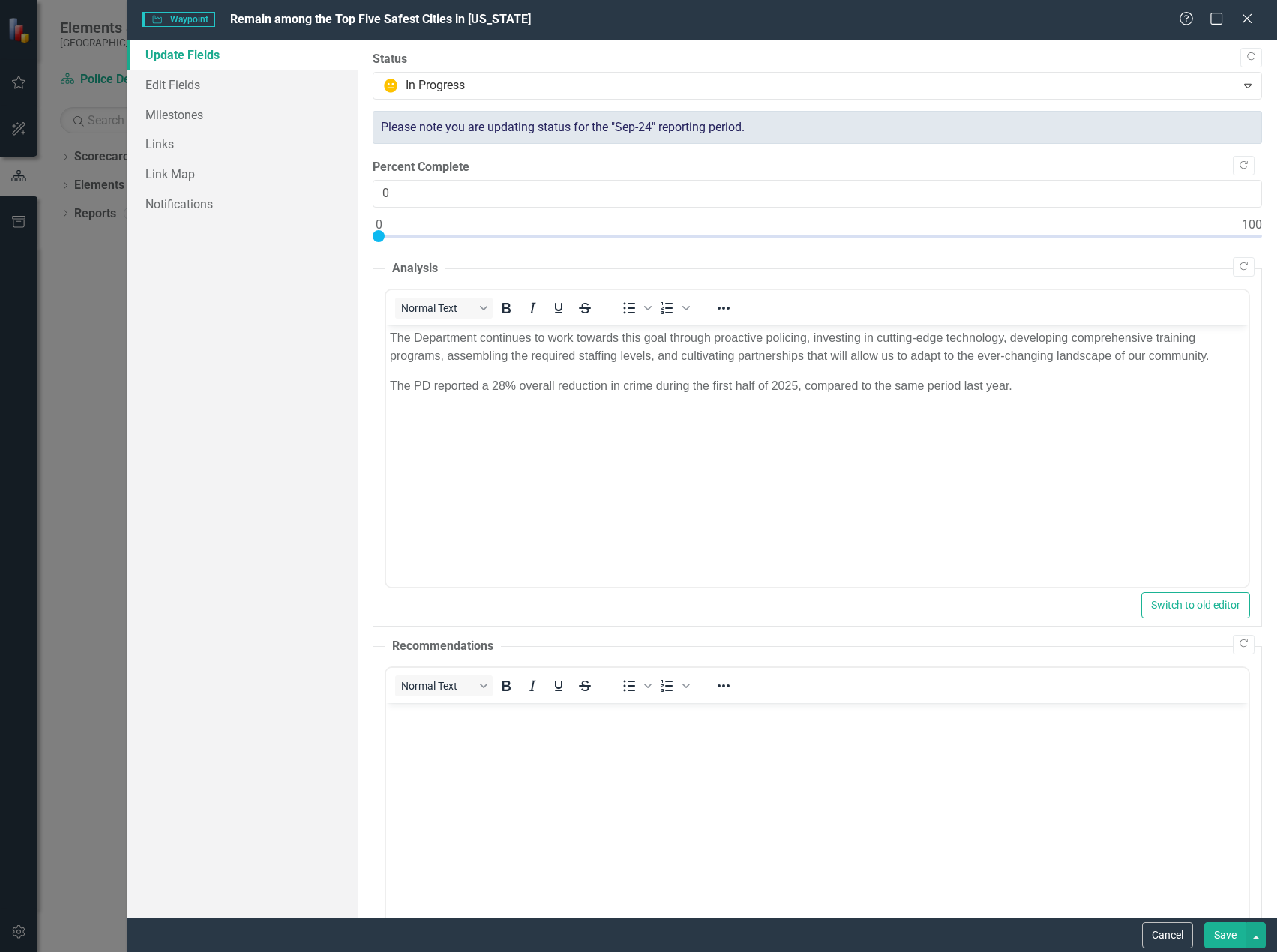
click at [1220, 936] on button "Save" at bounding box center [1225, 935] width 42 height 26
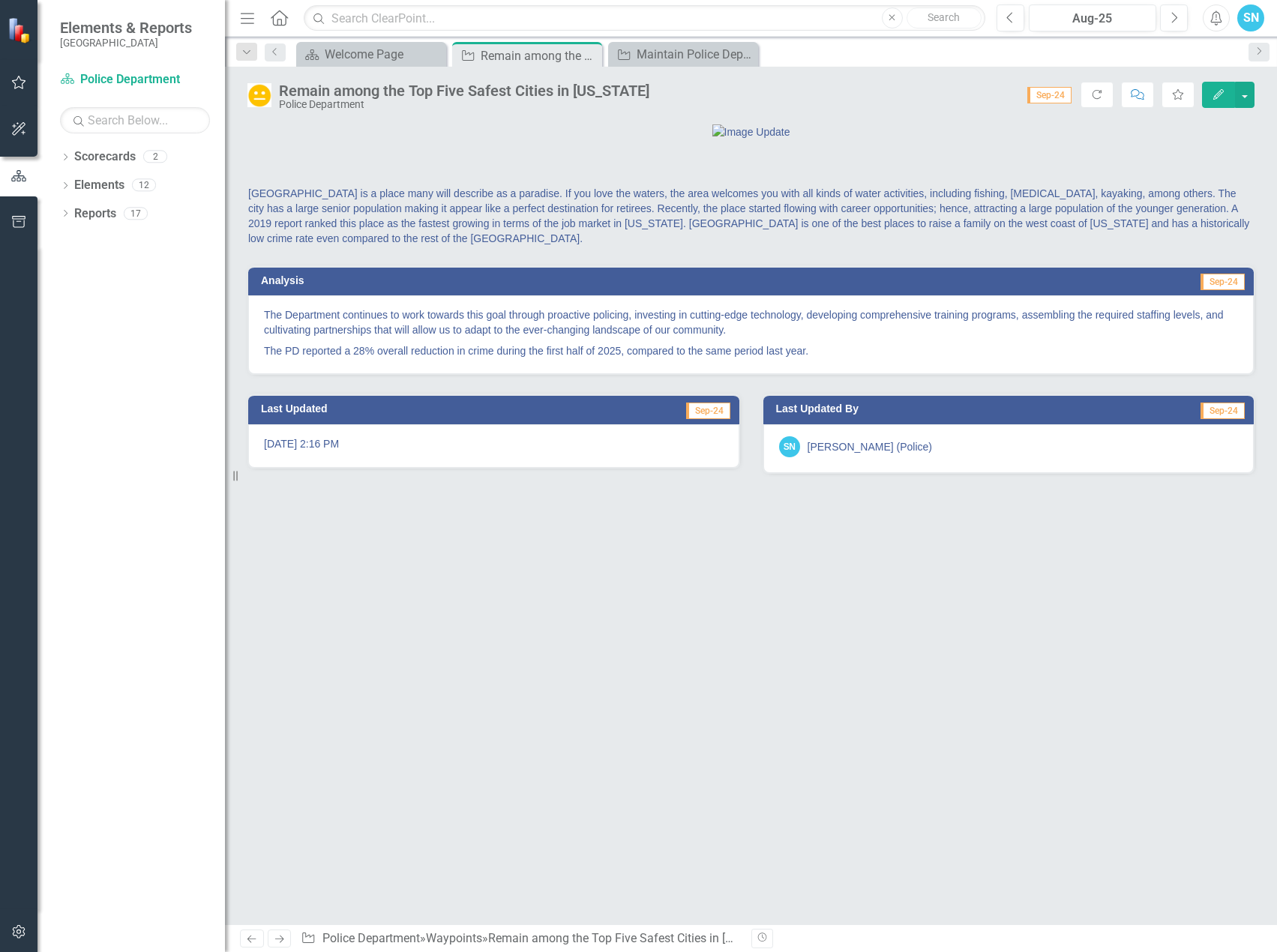
click at [286, 939] on icon "Next" at bounding box center [279, 939] width 12 height 10
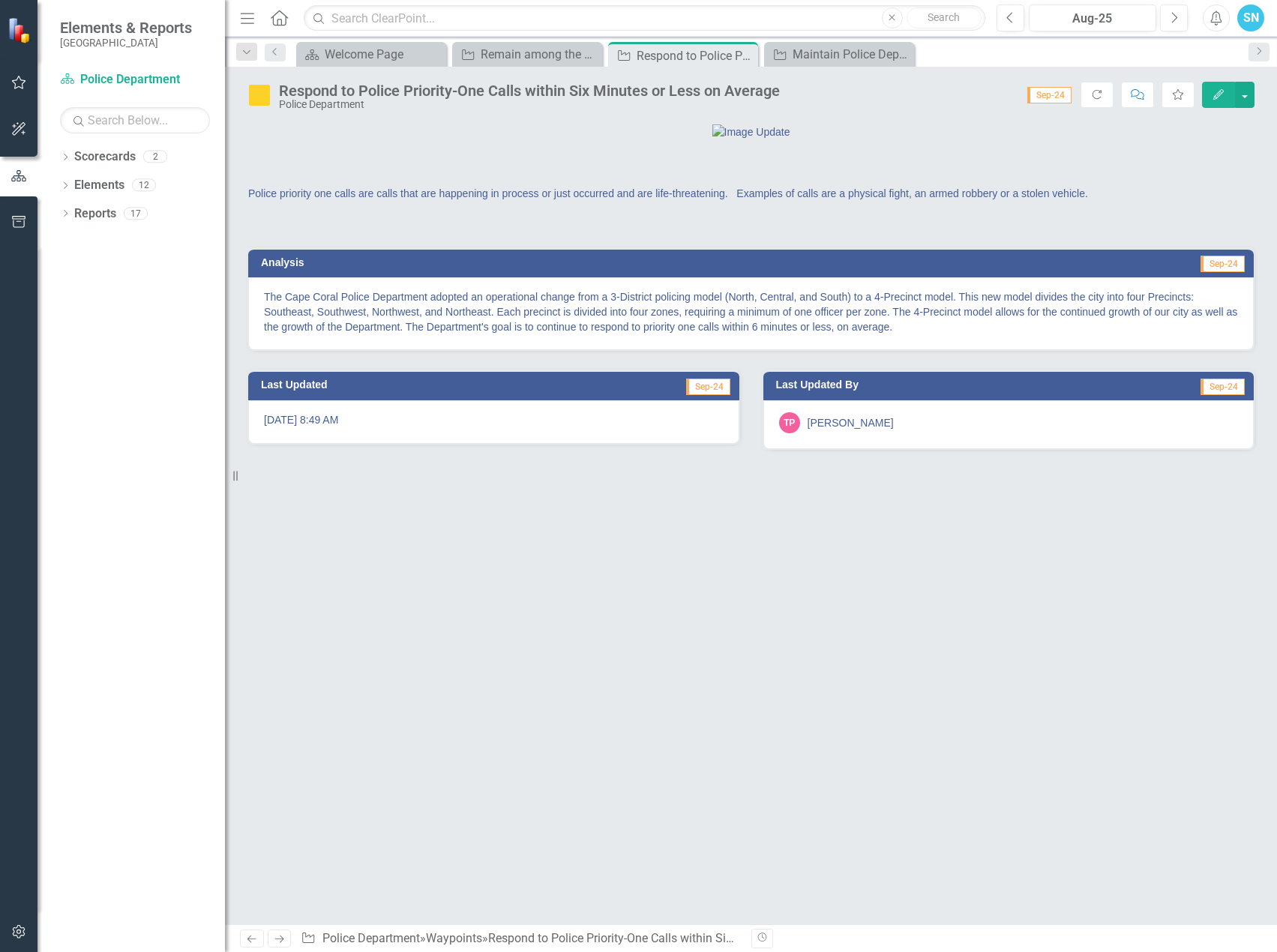
click at [286, 939] on icon "Next" at bounding box center [279, 939] width 12 height 10
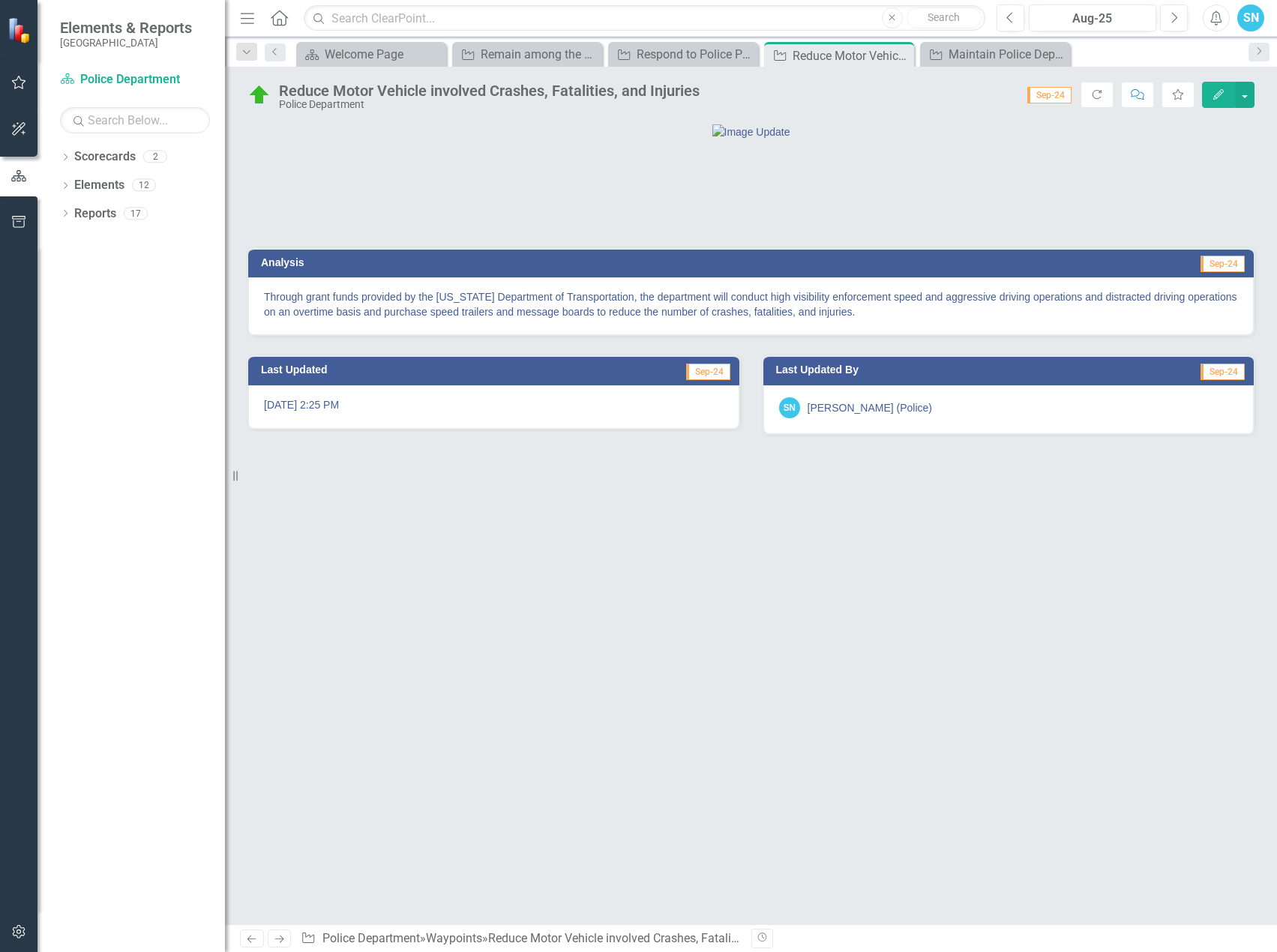
click at [286, 939] on icon "Next" at bounding box center [279, 939] width 12 height 10
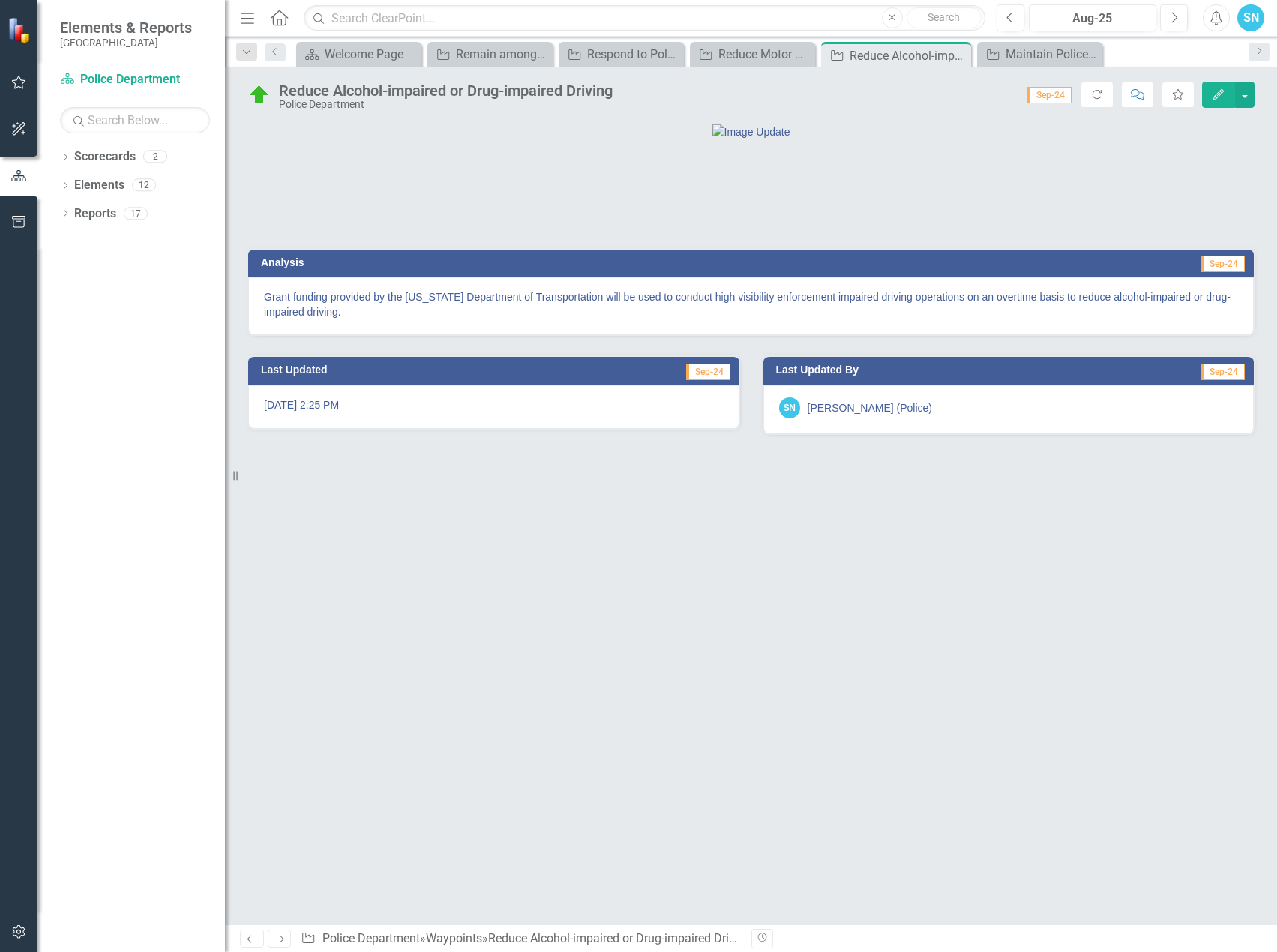
click at [286, 939] on icon "Next" at bounding box center [279, 939] width 12 height 10
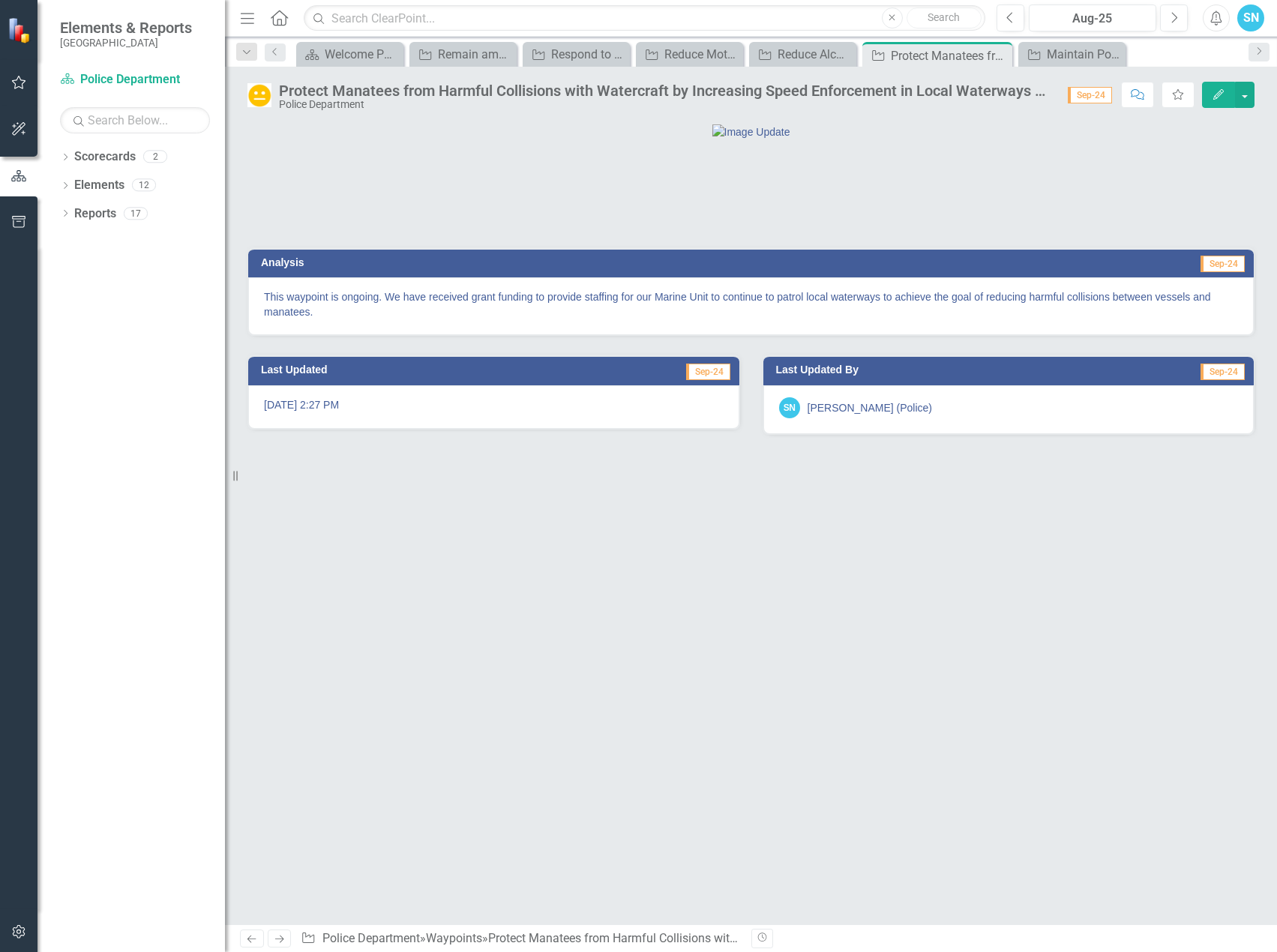
click at [286, 939] on icon "Next" at bounding box center [279, 939] width 12 height 10
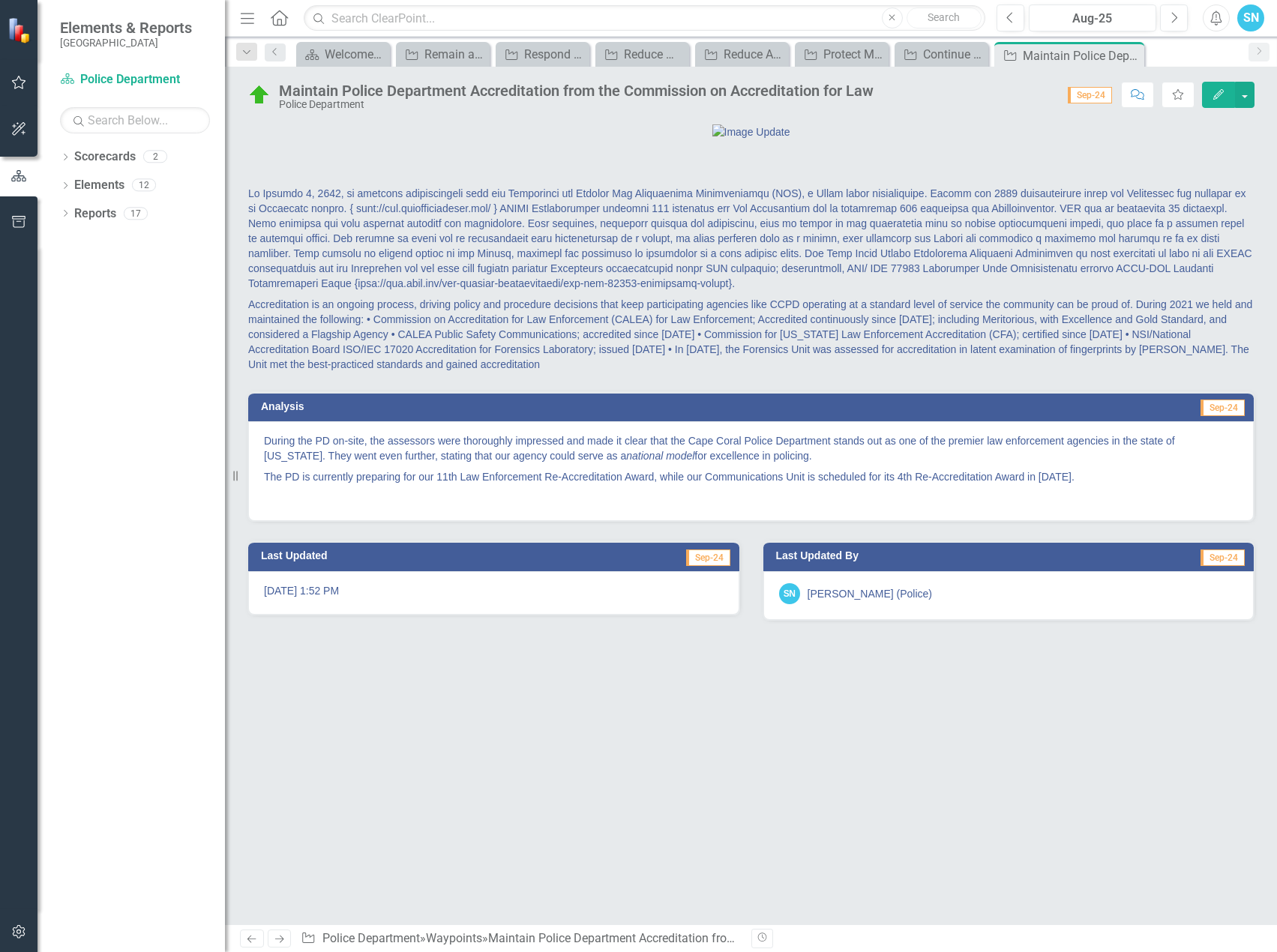
click at [286, 939] on icon "Next" at bounding box center [279, 939] width 12 height 10
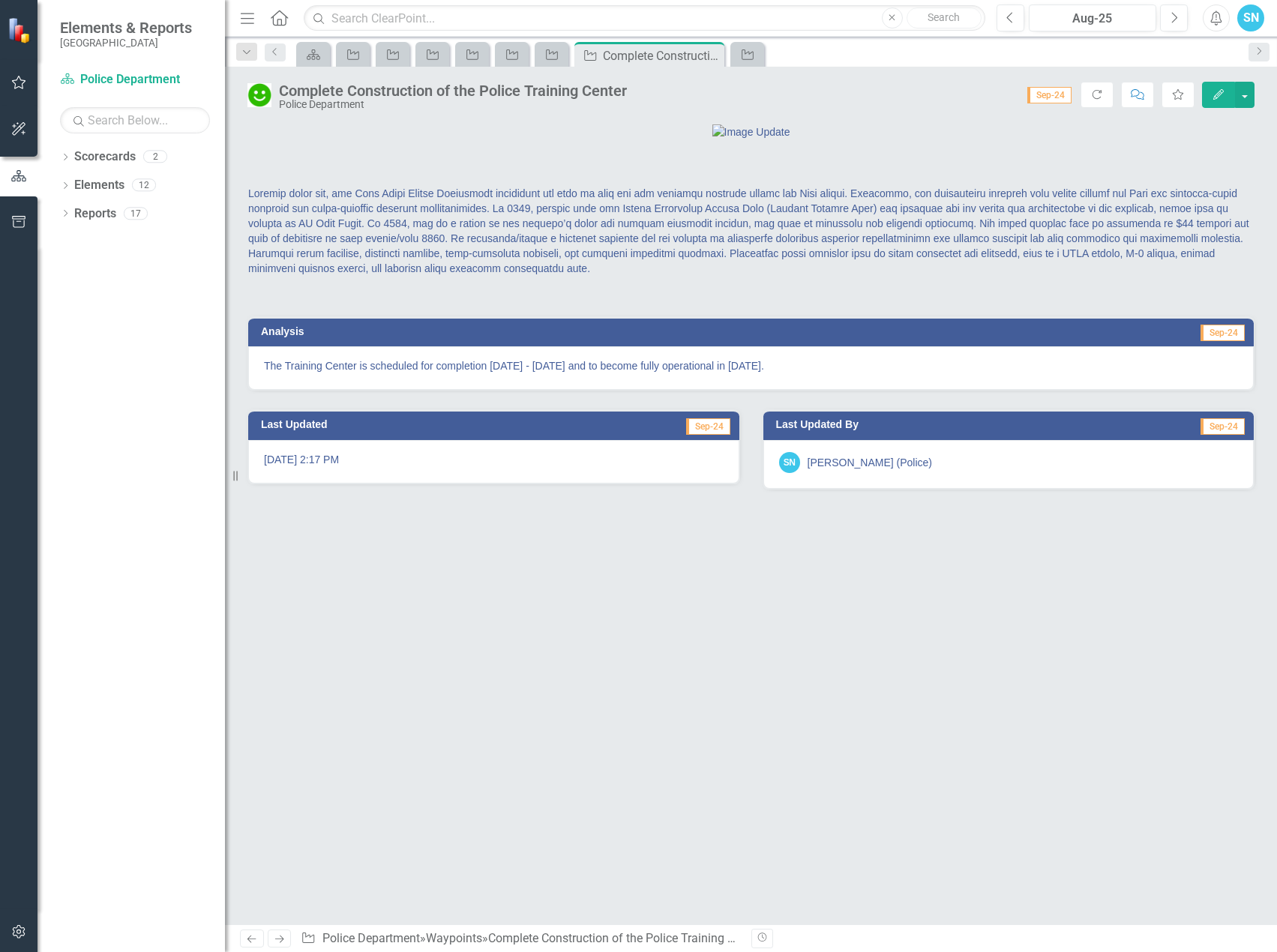
click at [1220, 93] on icon "button" at bounding box center [1219, 94] width 11 height 11
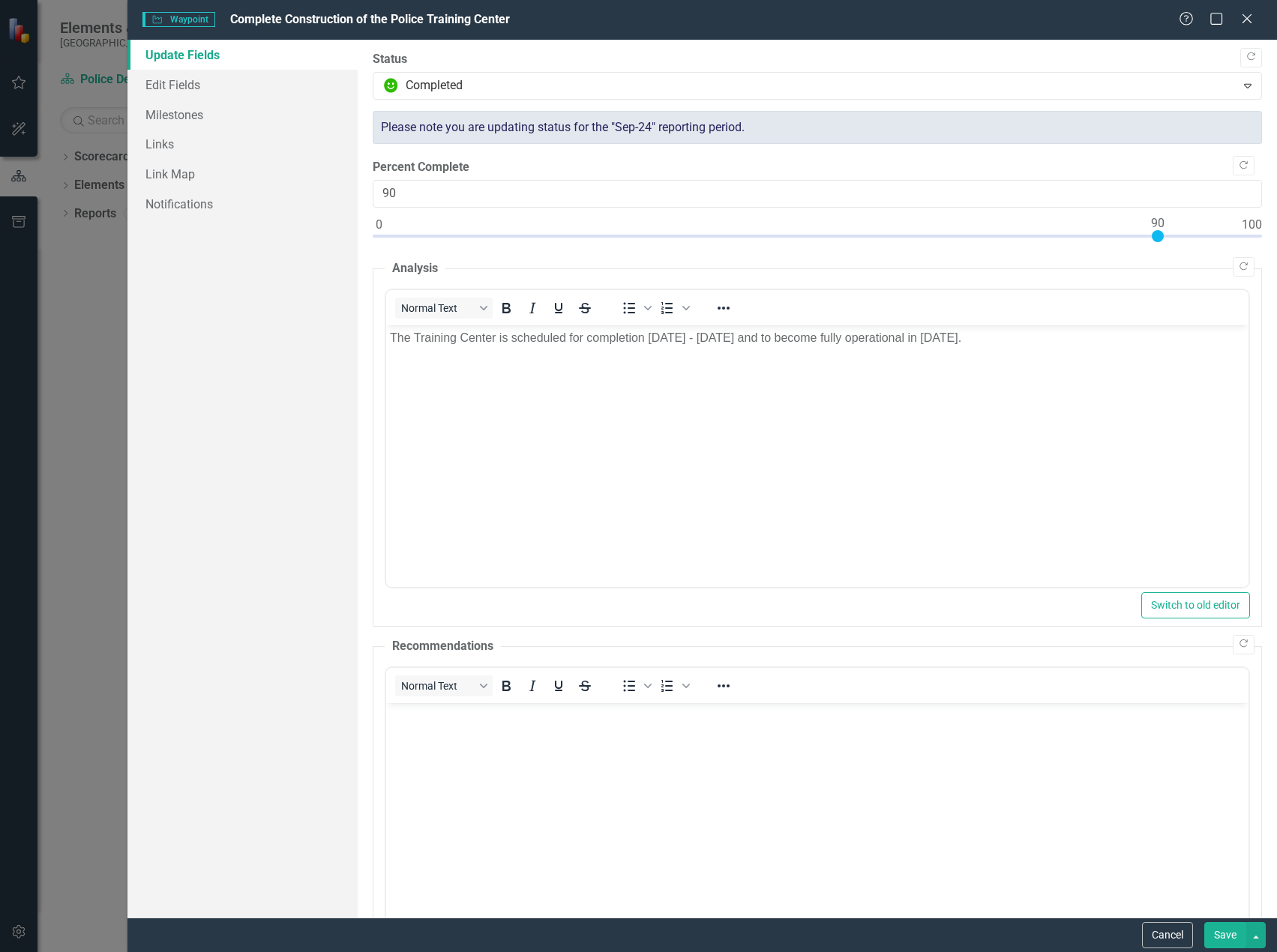
click at [1117, 341] on p "The Training Center is scheduled for completion [DATE] - [DATE] and to become f…" at bounding box center [816, 337] width 855 height 18
